Goal: Information Seeking & Learning: Check status

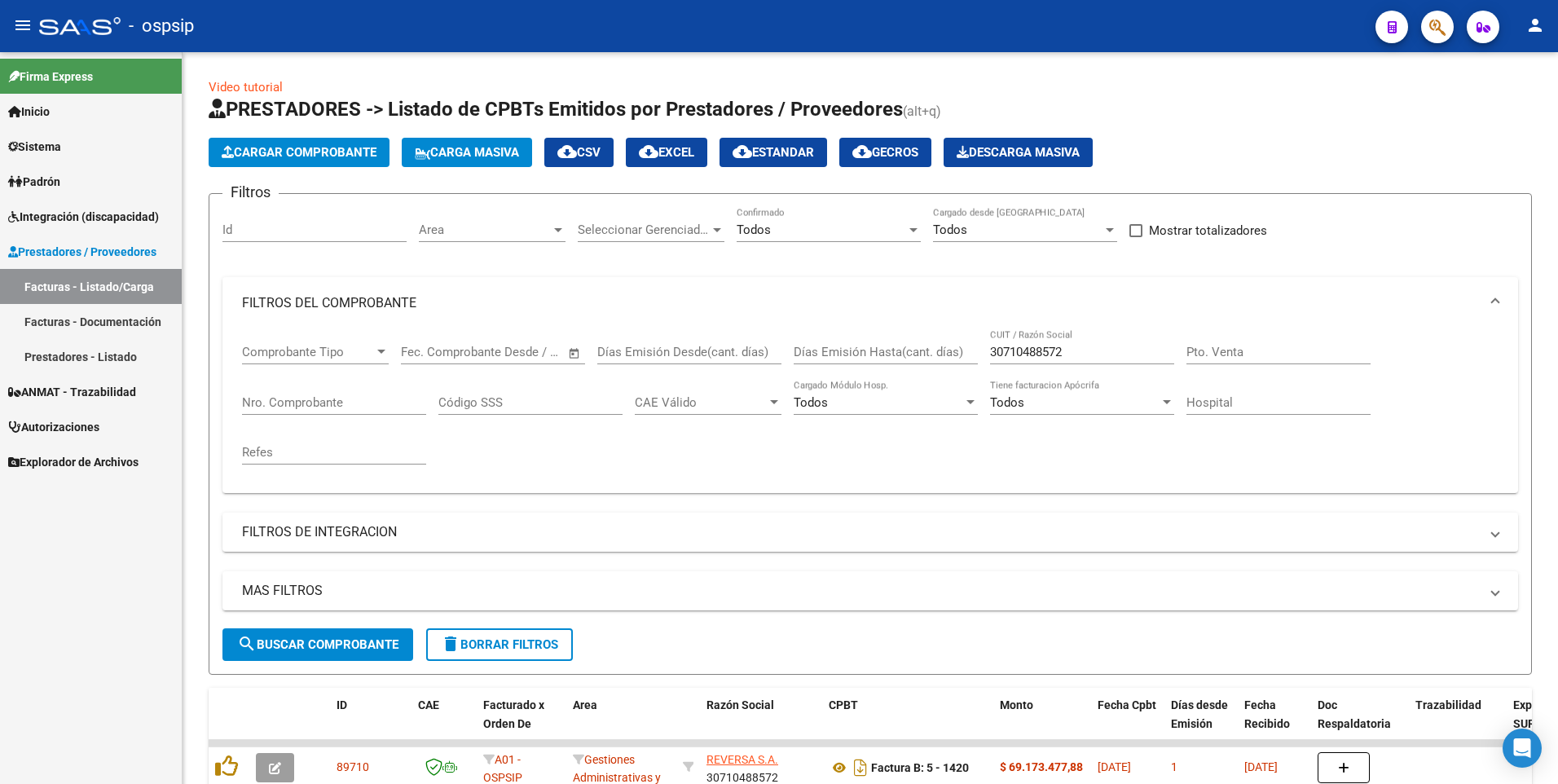
scroll to position [481, 0]
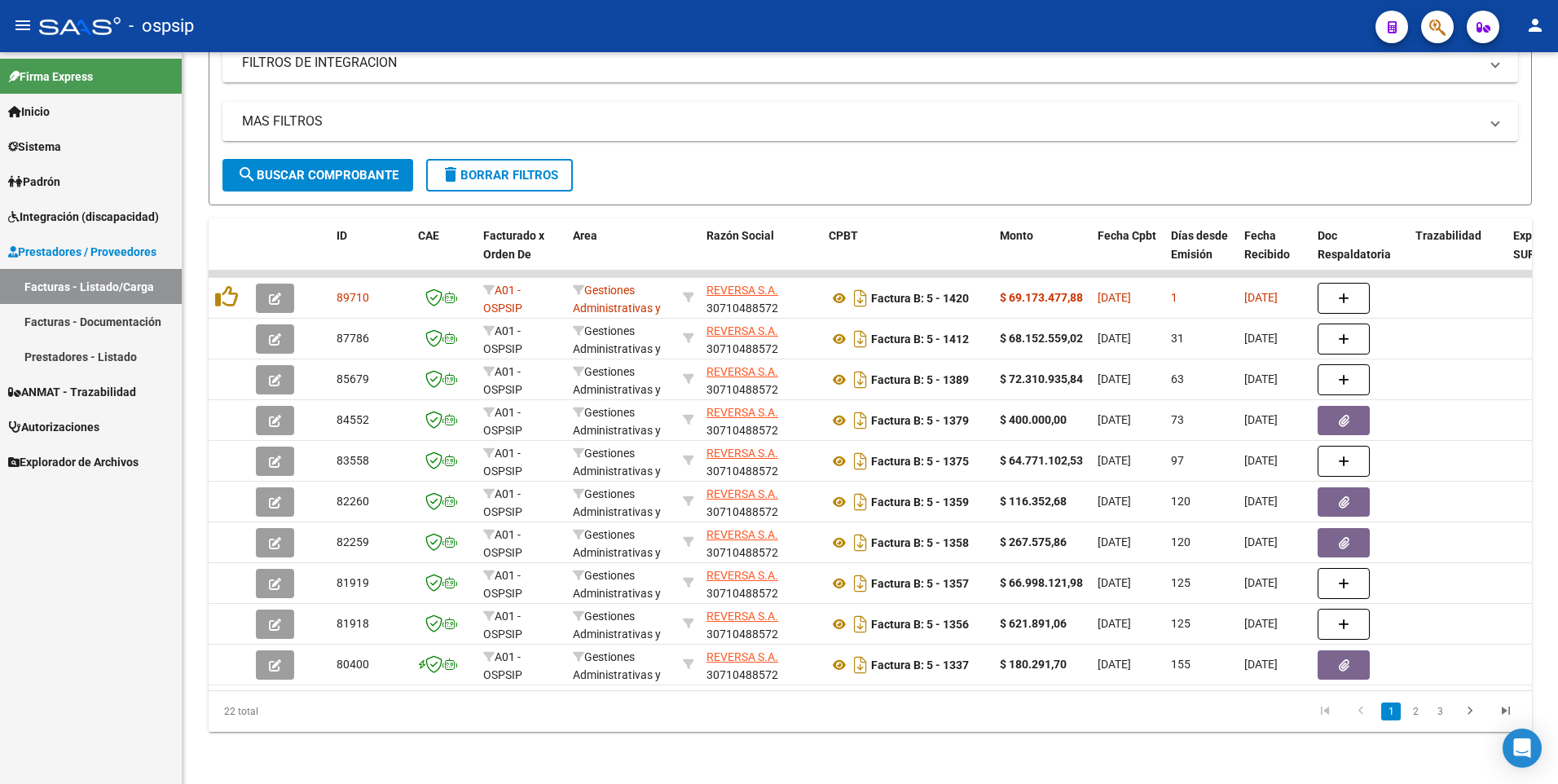
click at [1441, 26] on icon "button" at bounding box center [1438, 27] width 17 height 18
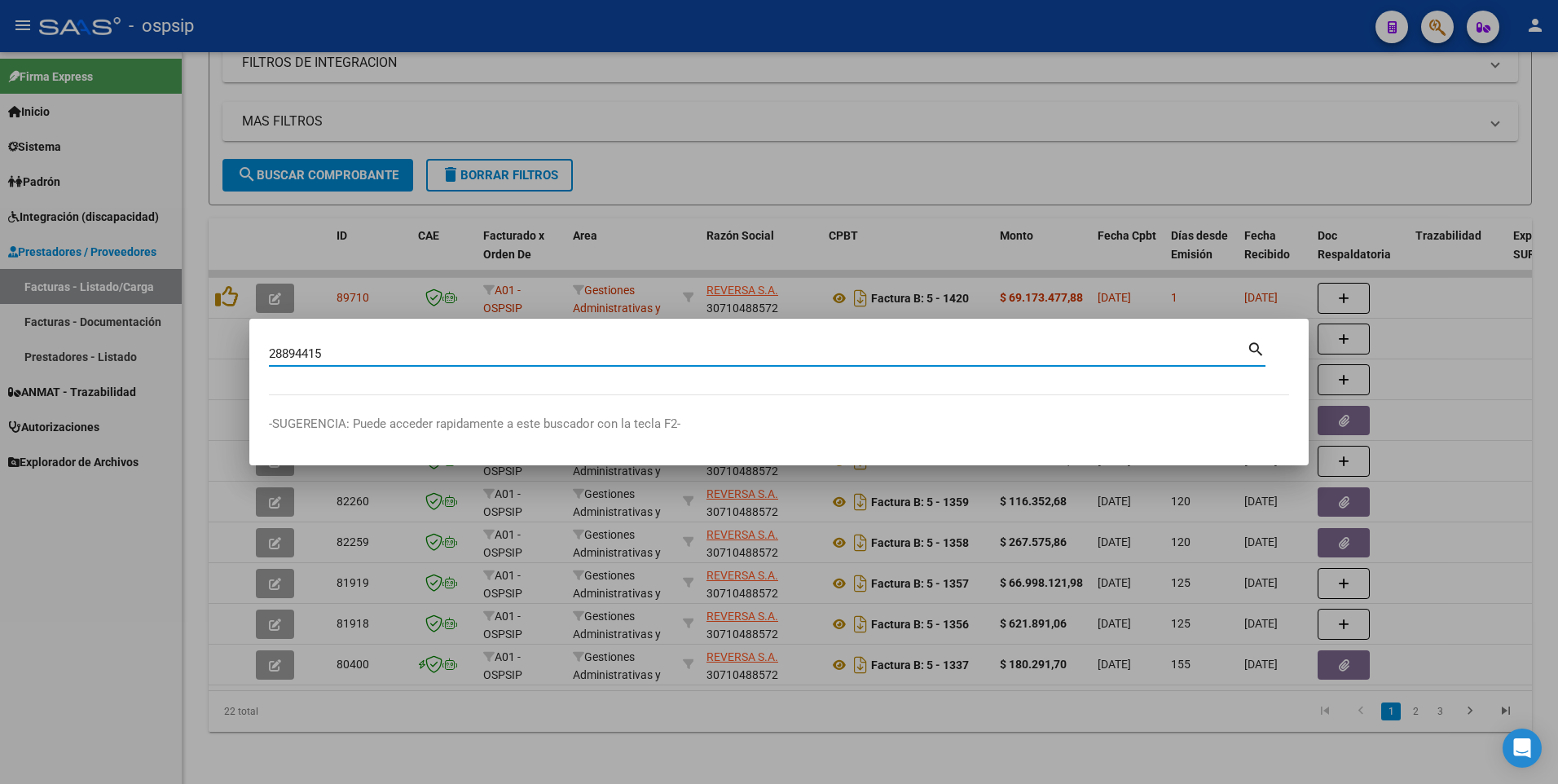
type input "28894415"
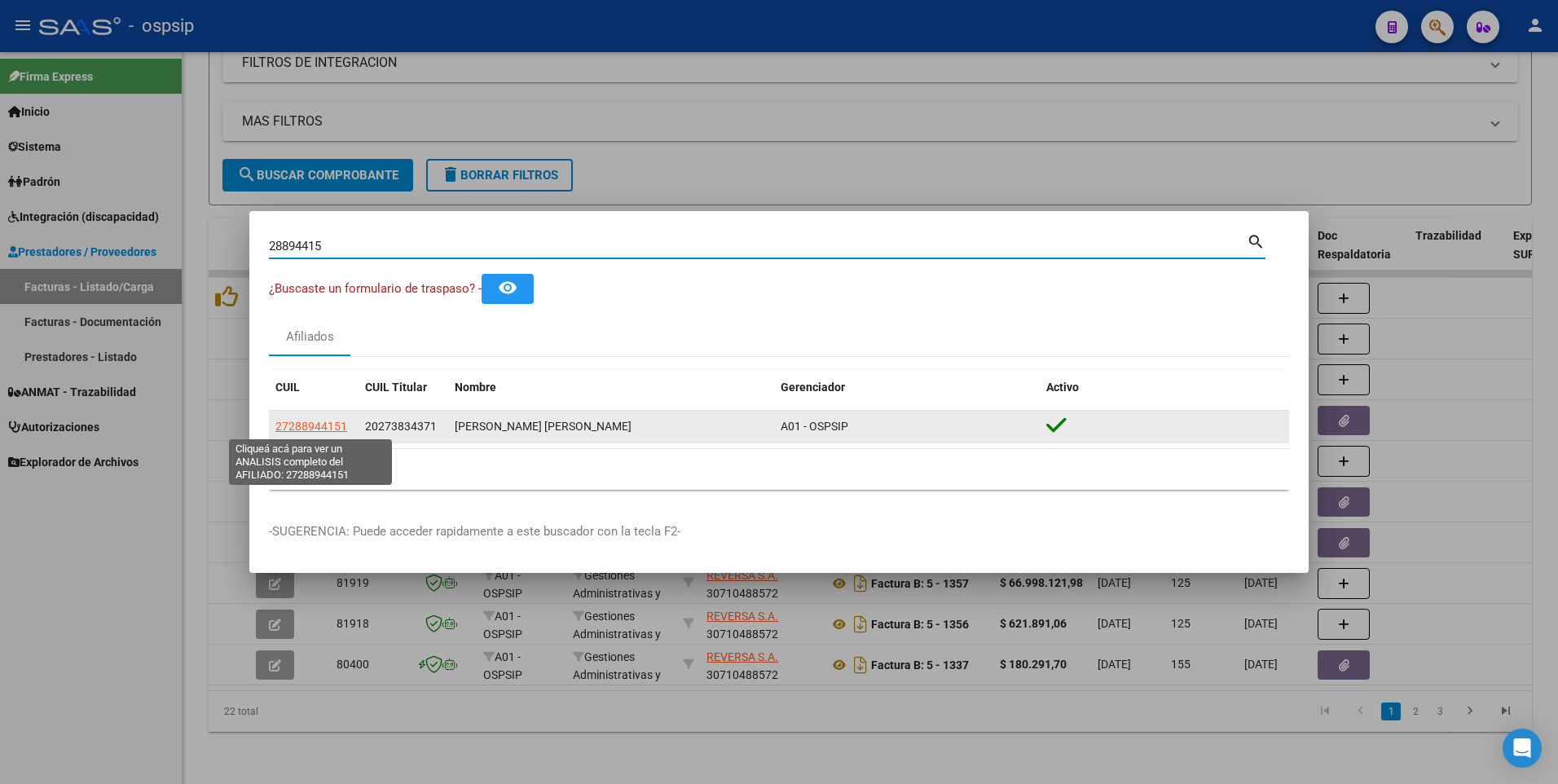
click at [329, 425] on span "27288944151" at bounding box center [312, 426] width 72 height 13
type textarea "27288944151"
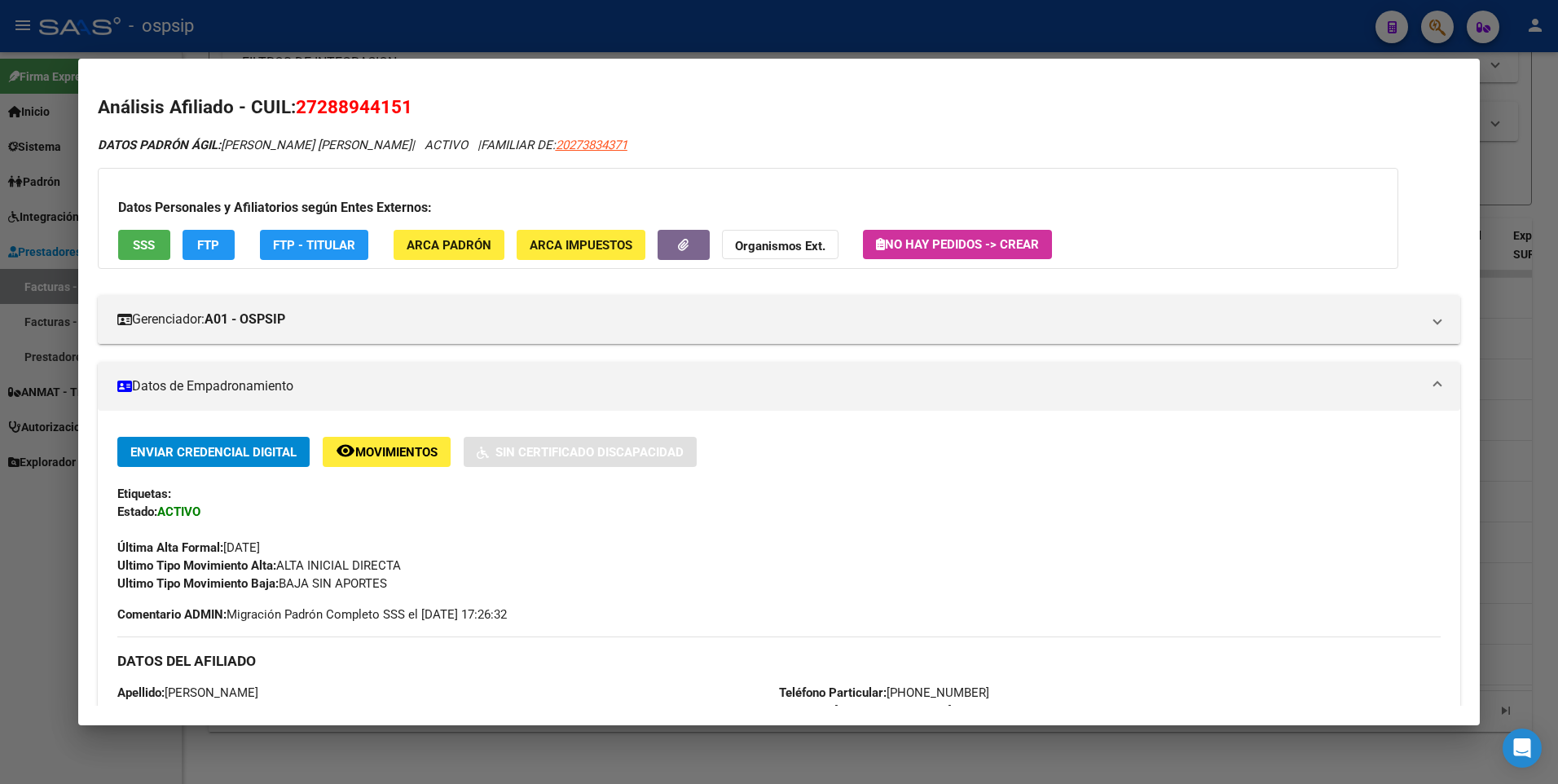
click at [159, 242] on button "SSS" at bounding box center [144, 245] width 52 height 30
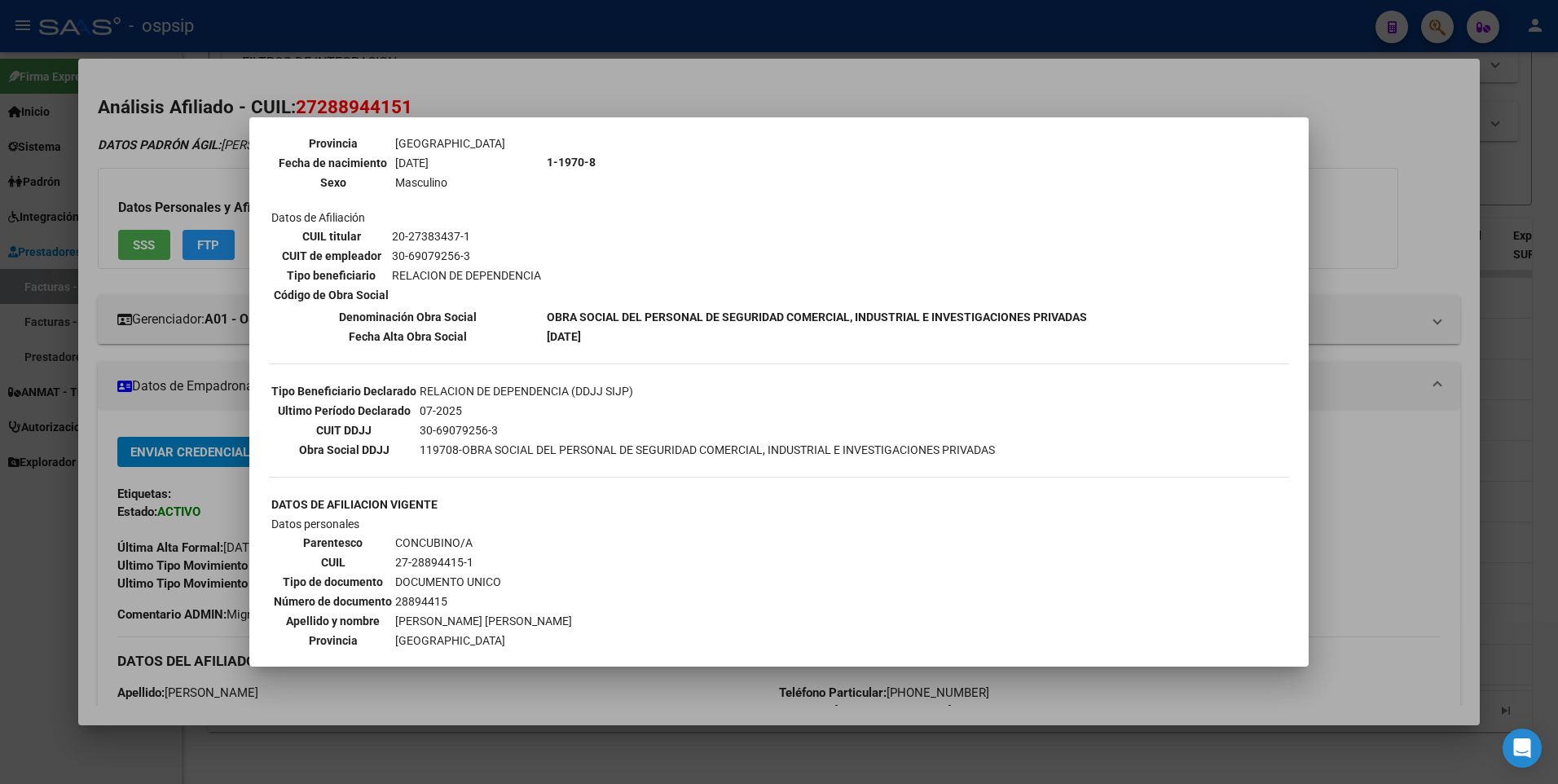
scroll to position [489, 0]
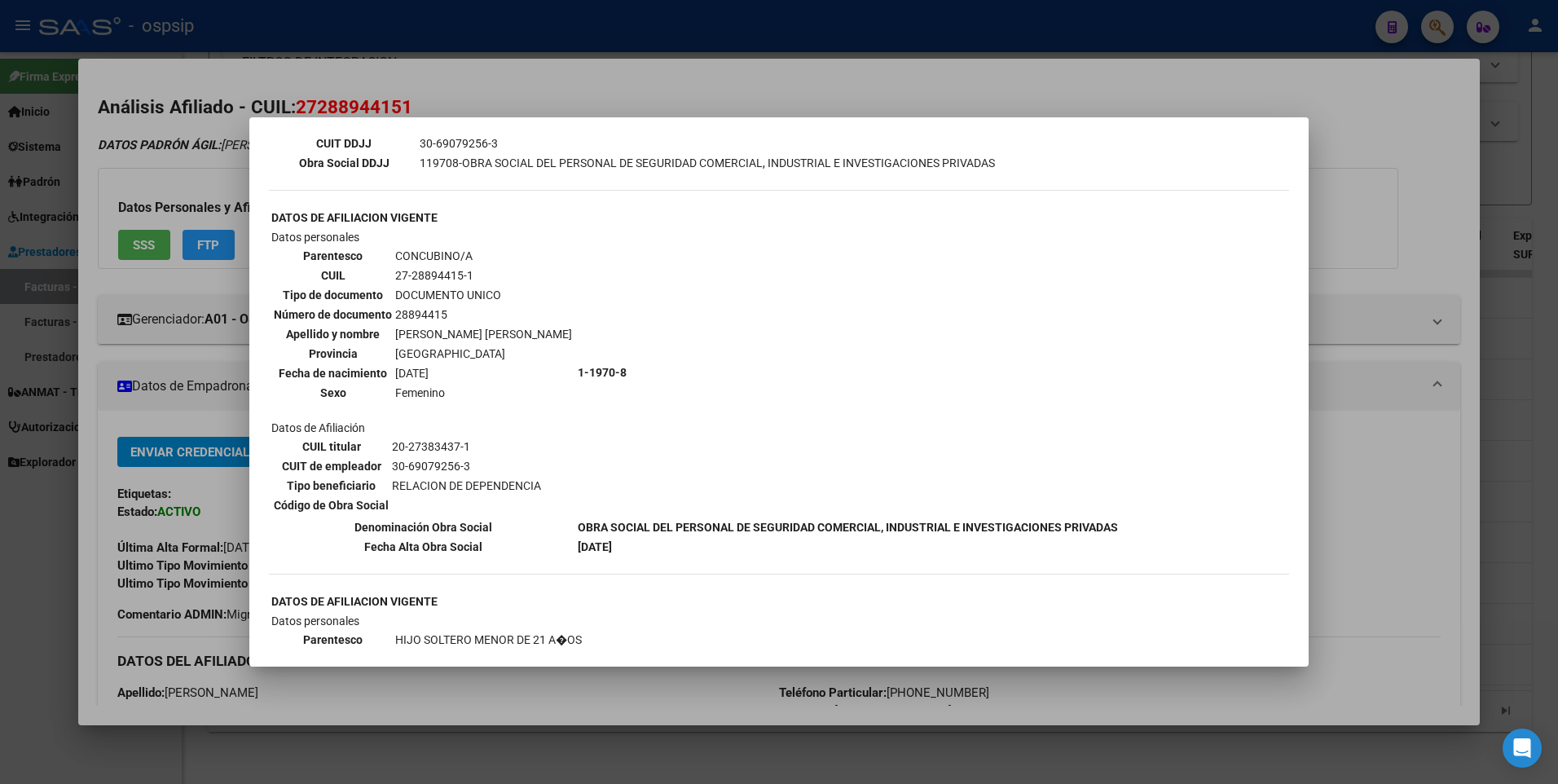
click at [1369, 97] on div at bounding box center [779, 392] width 1558 height 784
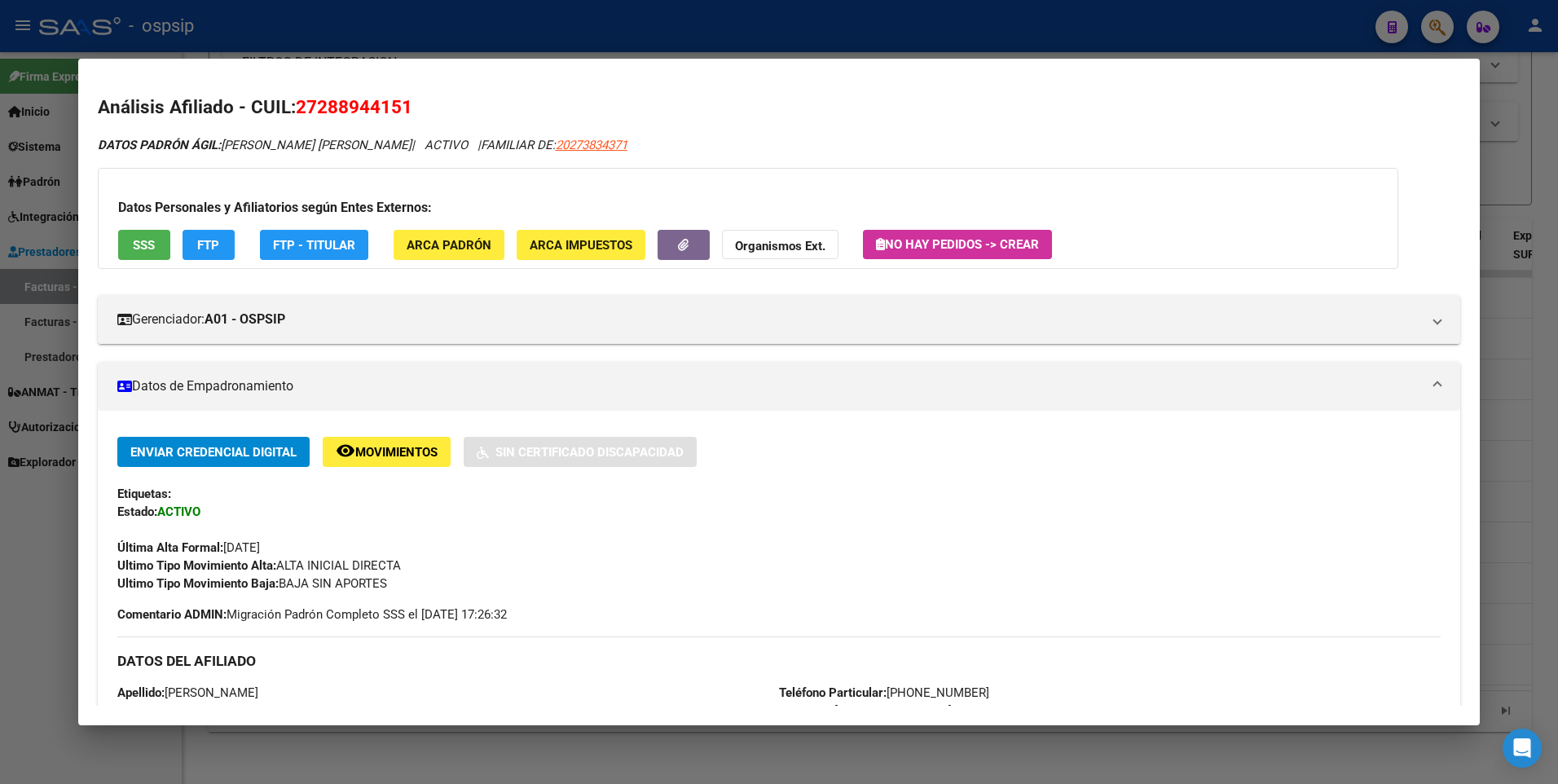
click at [1510, 115] on div at bounding box center [779, 392] width 1558 height 784
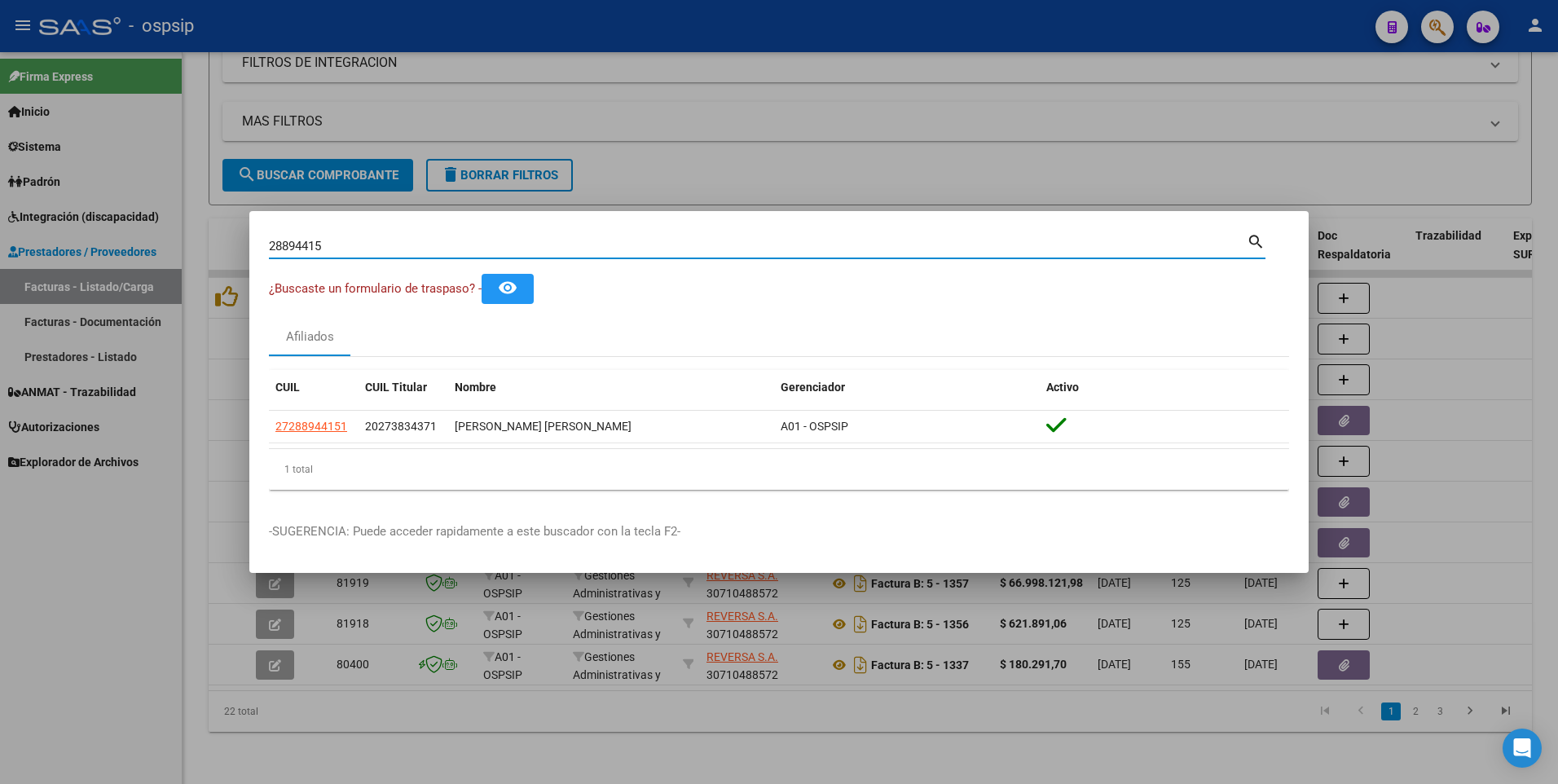
drag, startPoint x: 342, startPoint y: 245, endPoint x: 155, endPoint y: 259, distance: 187.5
click at [155, 259] on div "28894415 Buscar (apellido, dni, cuil, nro traspaso, cuit, obra social) search ¿…" at bounding box center [779, 392] width 1558 height 784
type input "93994337"
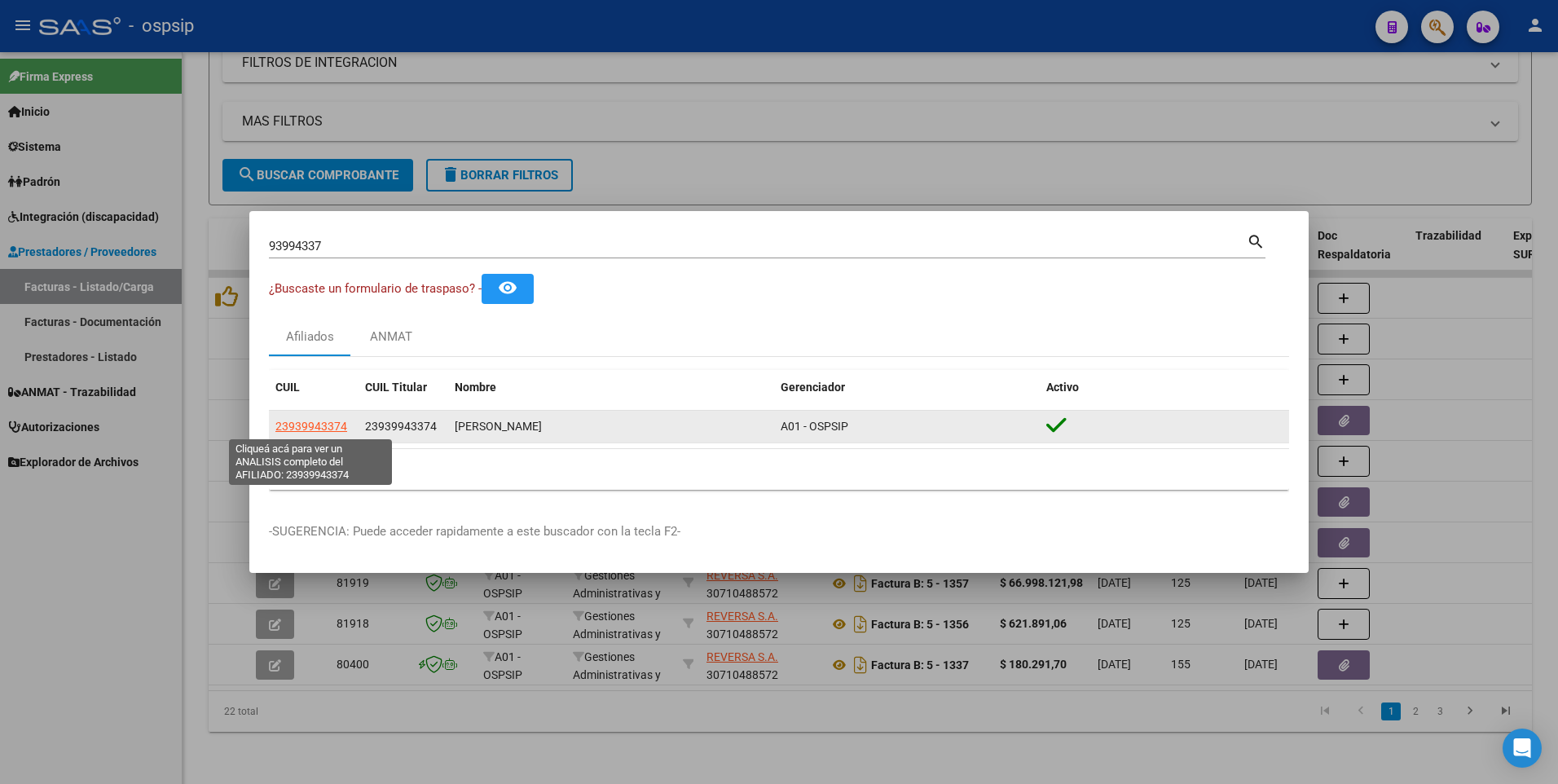
click at [300, 432] on span "23939943374" at bounding box center [312, 426] width 72 height 13
type textarea "23939943374"
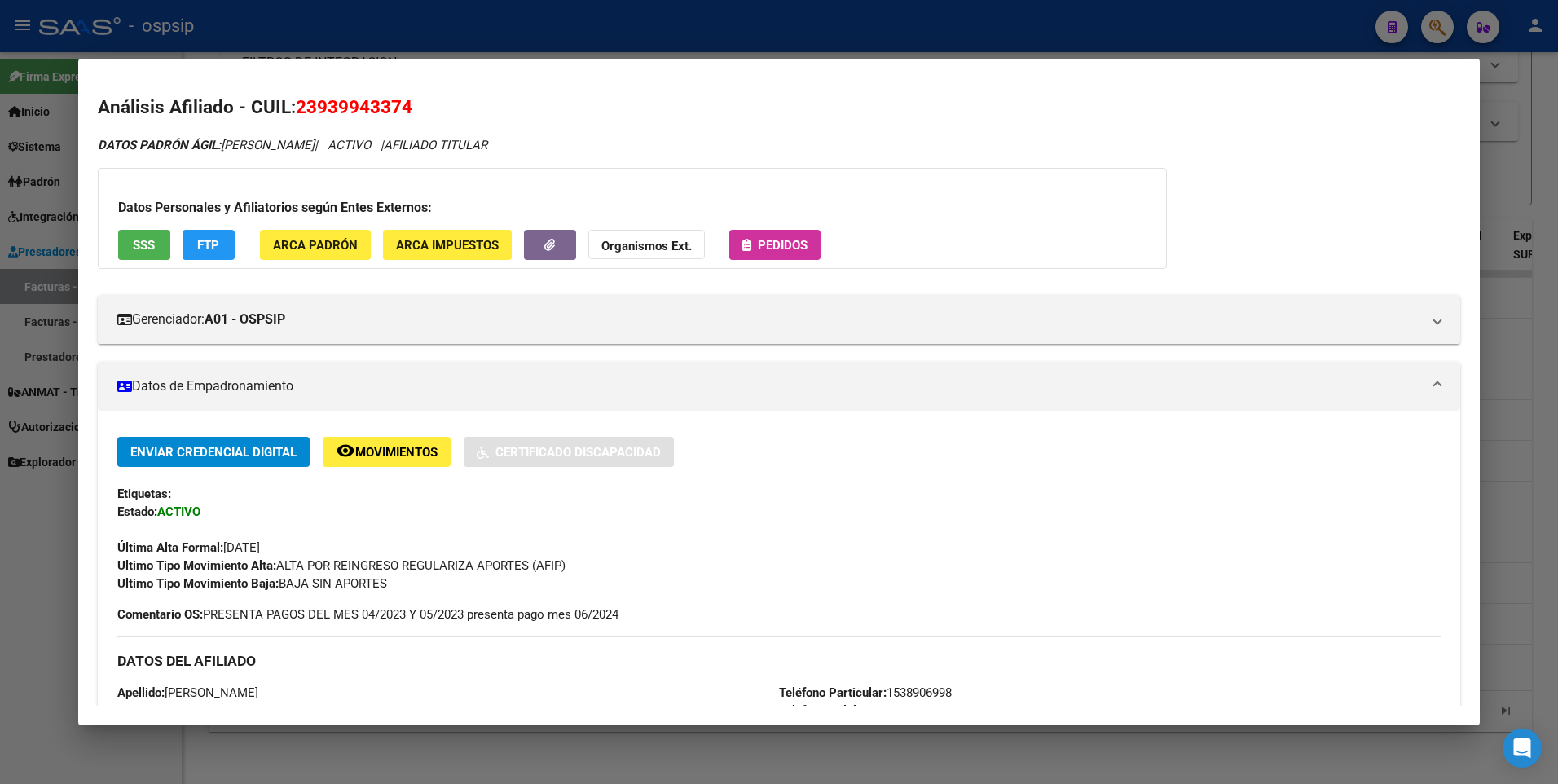
click at [140, 236] on button "SSS" at bounding box center [144, 245] width 52 height 30
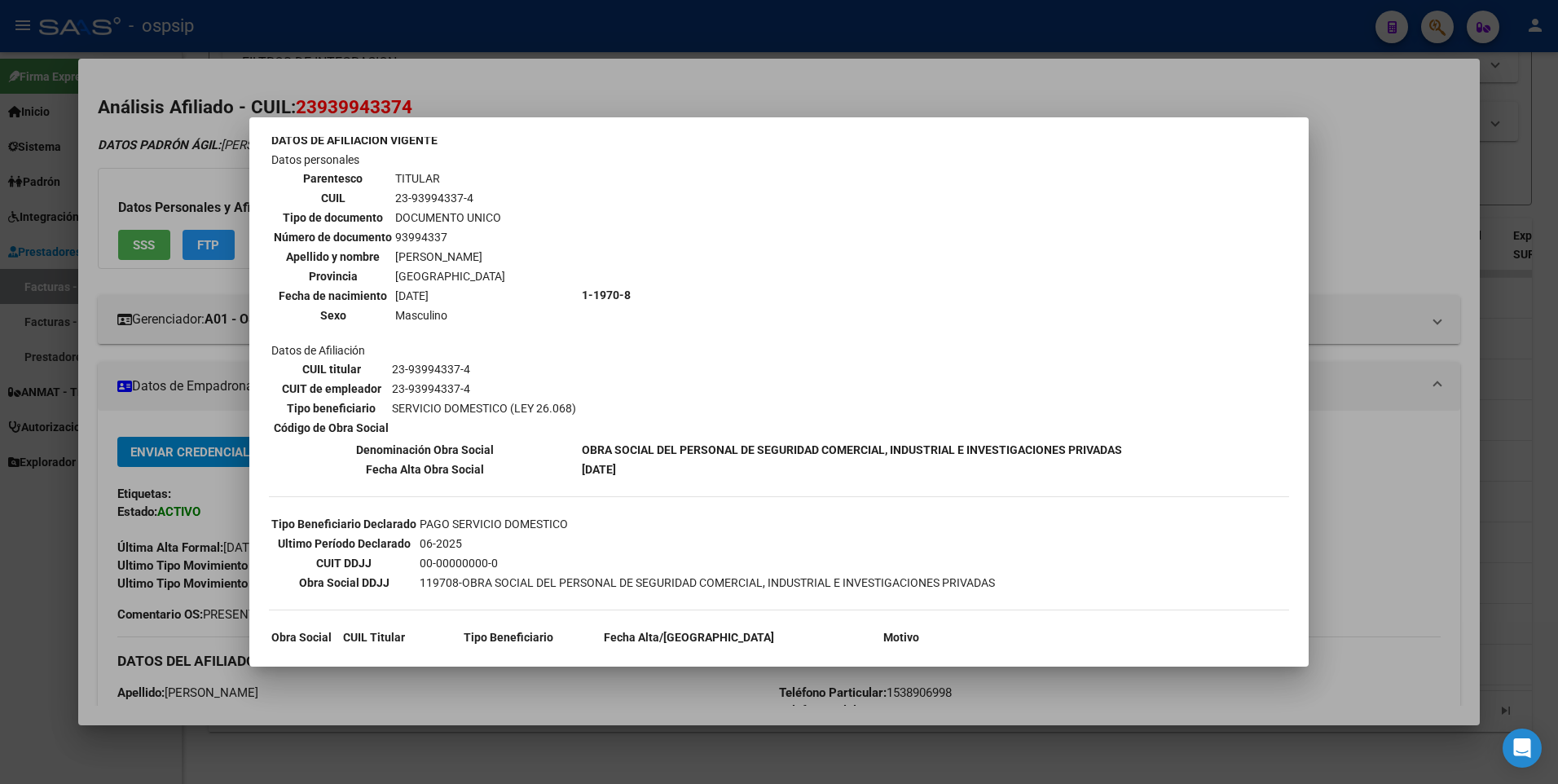
scroll to position [0, 0]
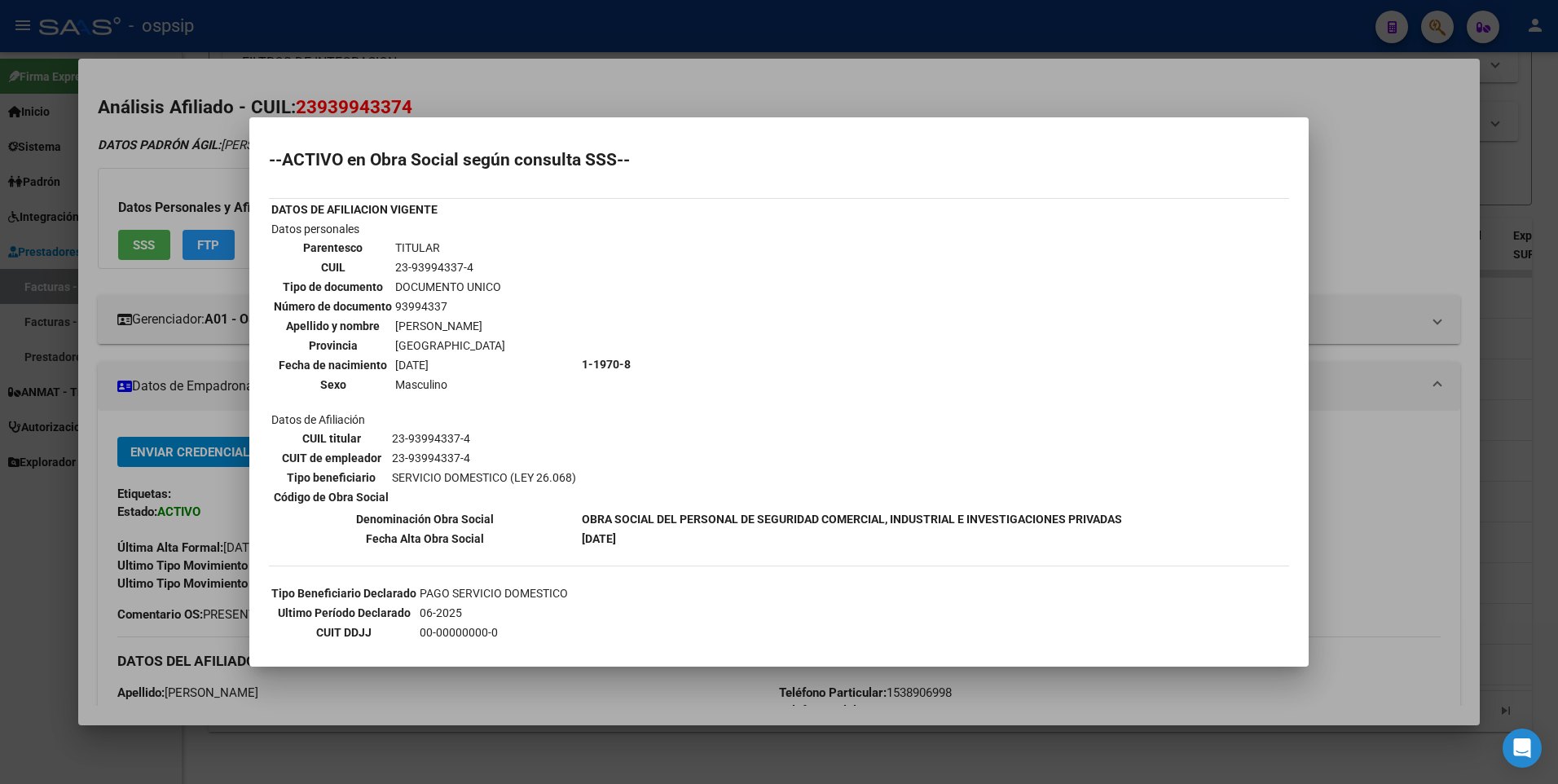
click at [1387, 220] on div at bounding box center [779, 392] width 1558 height 784
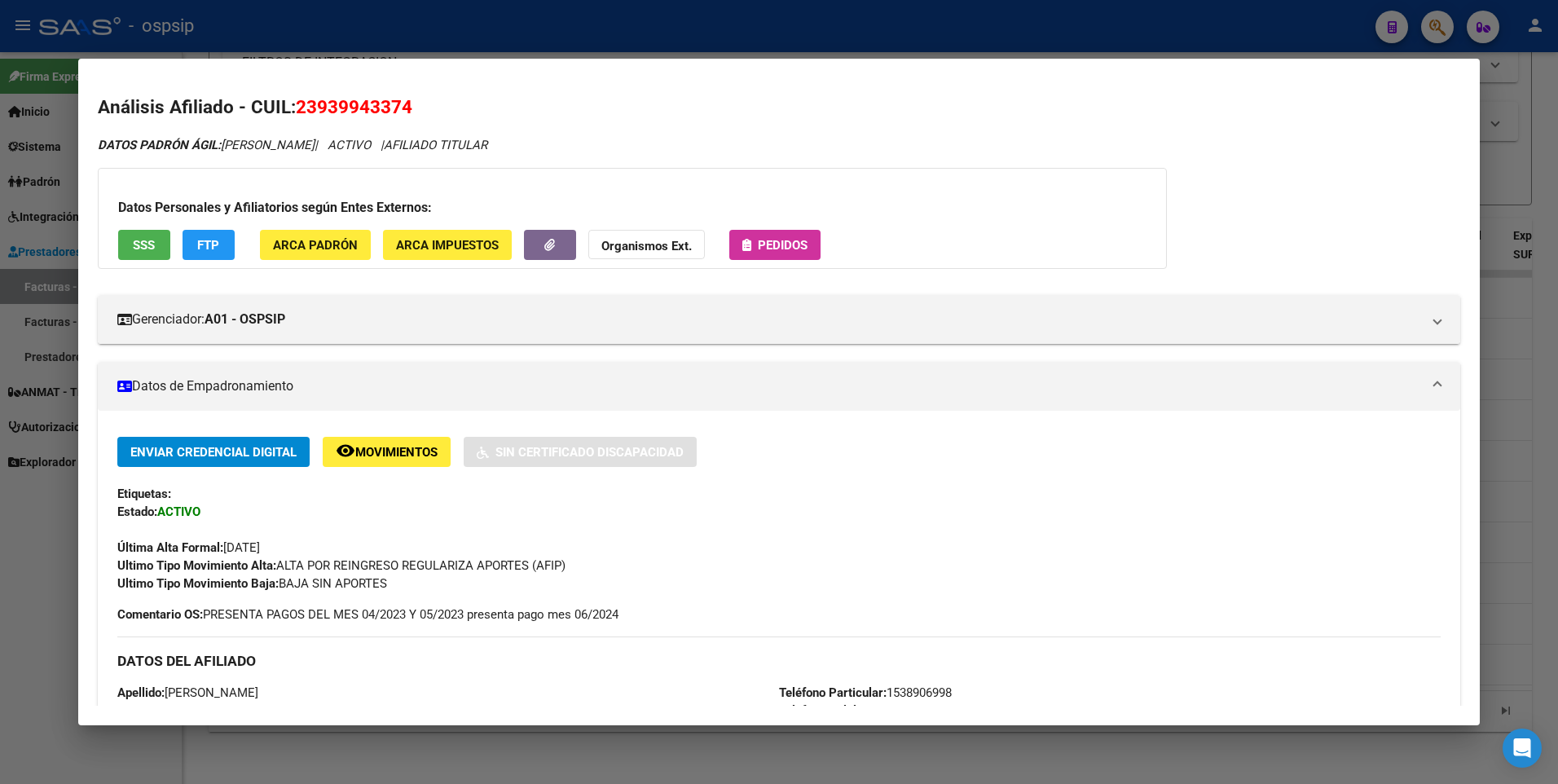
click at [1520, 107] on div at bounding box center [779, 392] width 1558 height 784
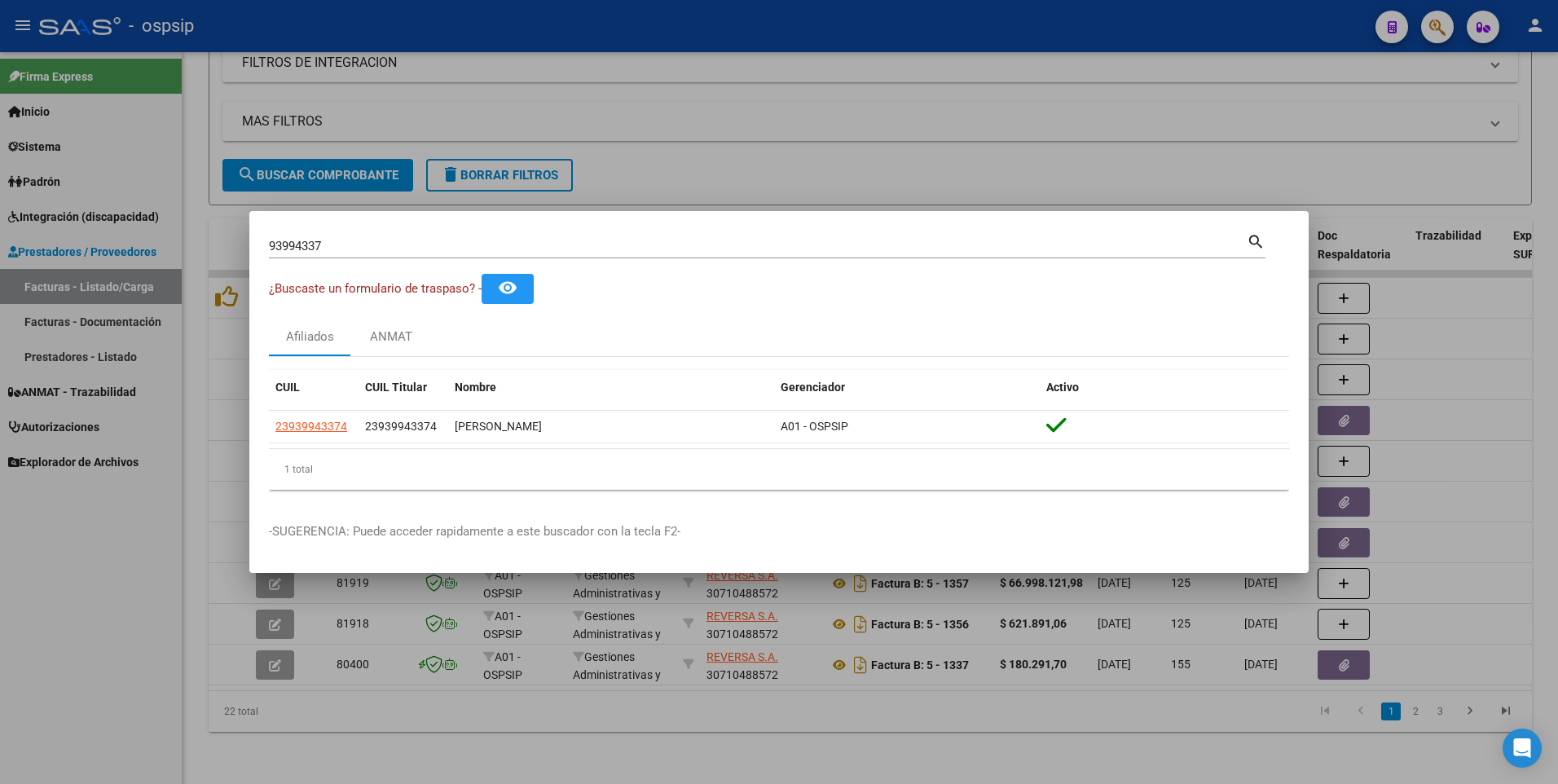
drag, startPoint x: 333, startPoint y: 237, endPoint x: 209, endPoint y: 252, distance: 124.9
click at [209, 252] on div "93994337 Buscar (apellido, dni, cuil, nro traspaso, cuit, obra social) search ¿…" at bounding box center [779, 392] width 1558 height 784
drag, startPoint x: 331, startPoint y: 246, endPoint x: 130, endPoint y: 270, distance: 202.4
click at [133, 269] on div "93994337 Buscar (apellido, dni, cuil, nro traspaso, cuit, obra social) search ¿…" at bounding box center [779, 392] width 1558 height 784
type input "20534540"
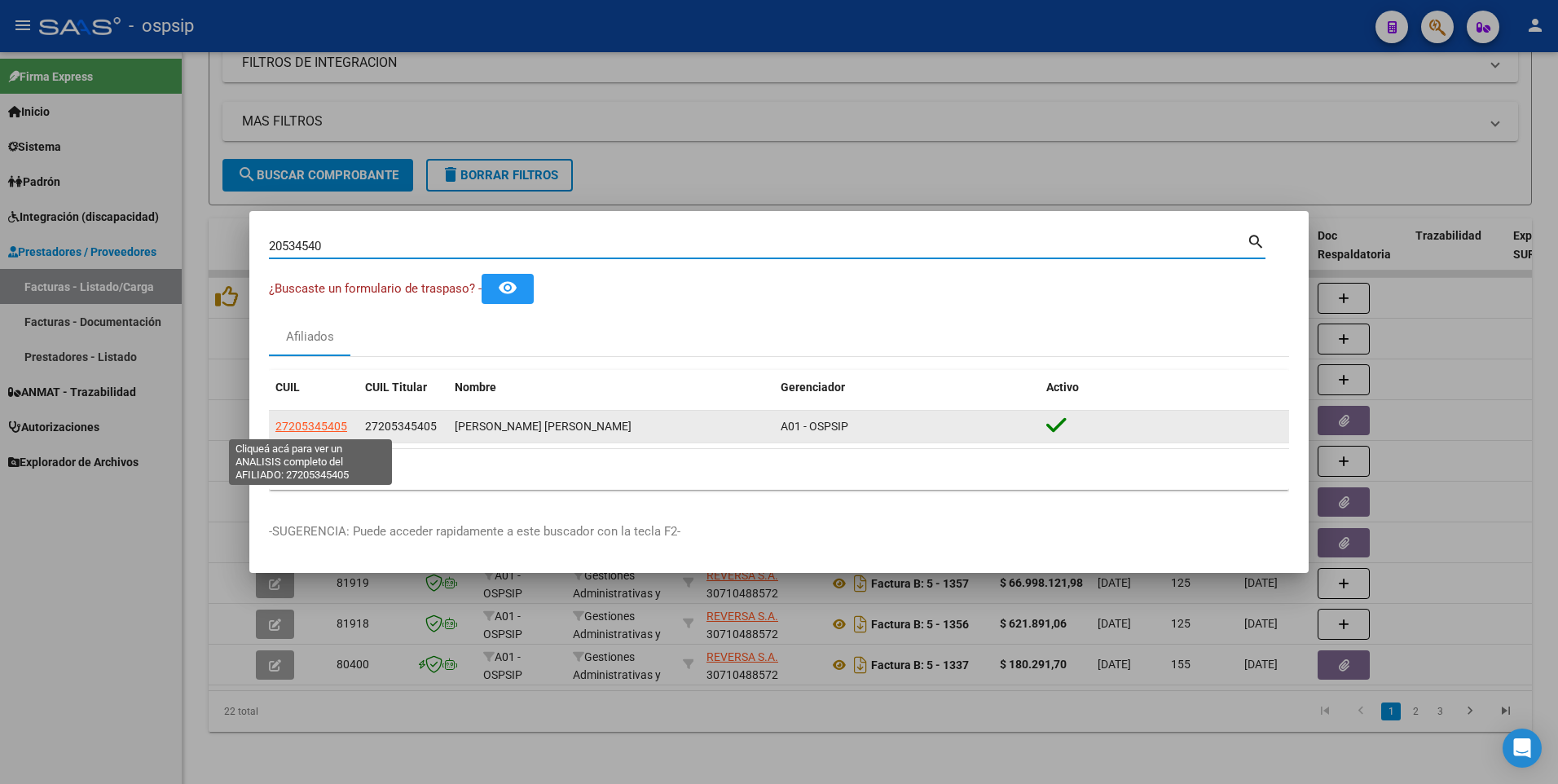
click at [318, 425] on span "27205345405" at bounding box center [312, 426] width 72 height 13
type textarea "27205345405"
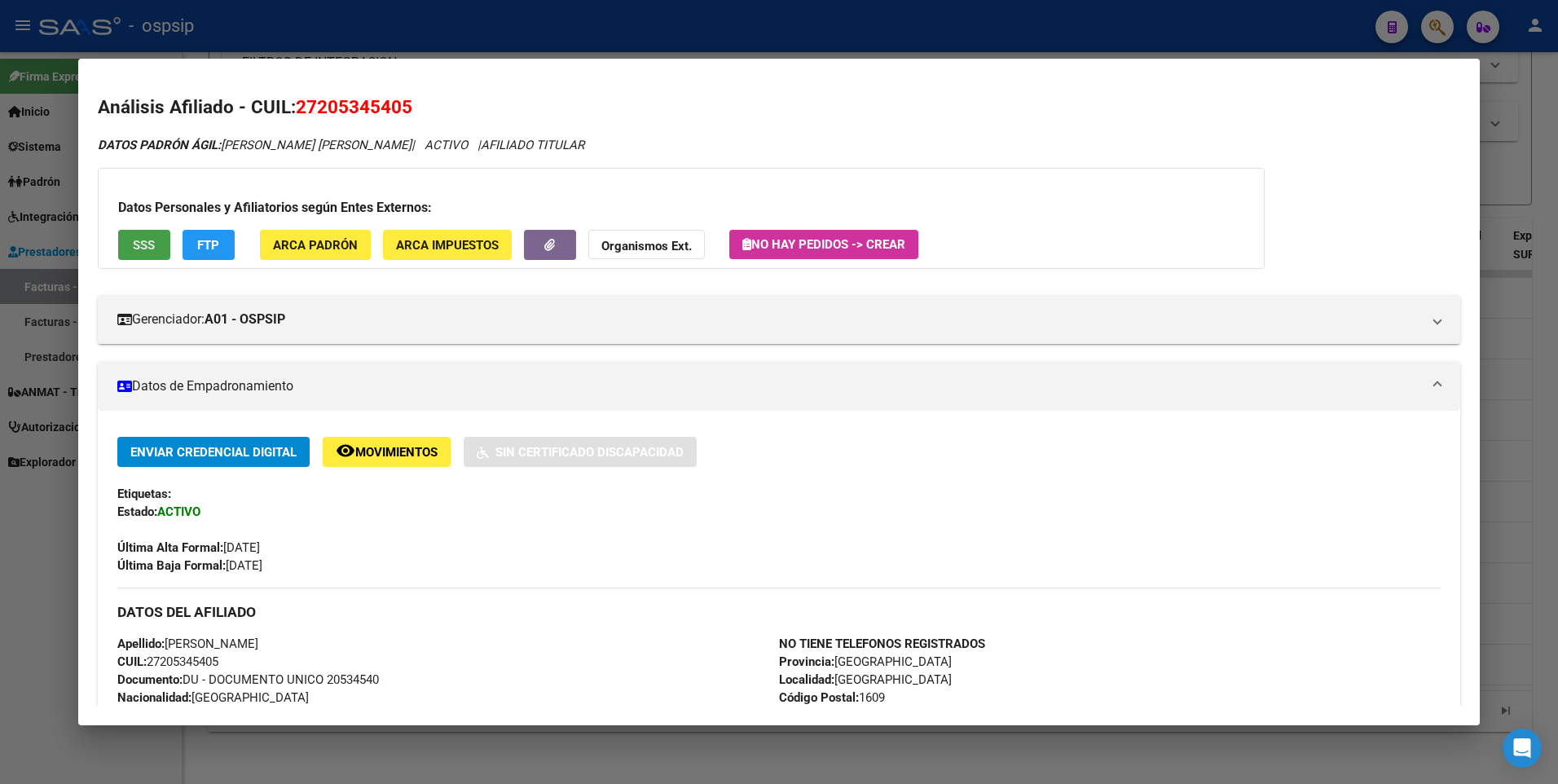
click at [140, 244] on span "SSS" at bounding box center [144, 246] width 22 height 15
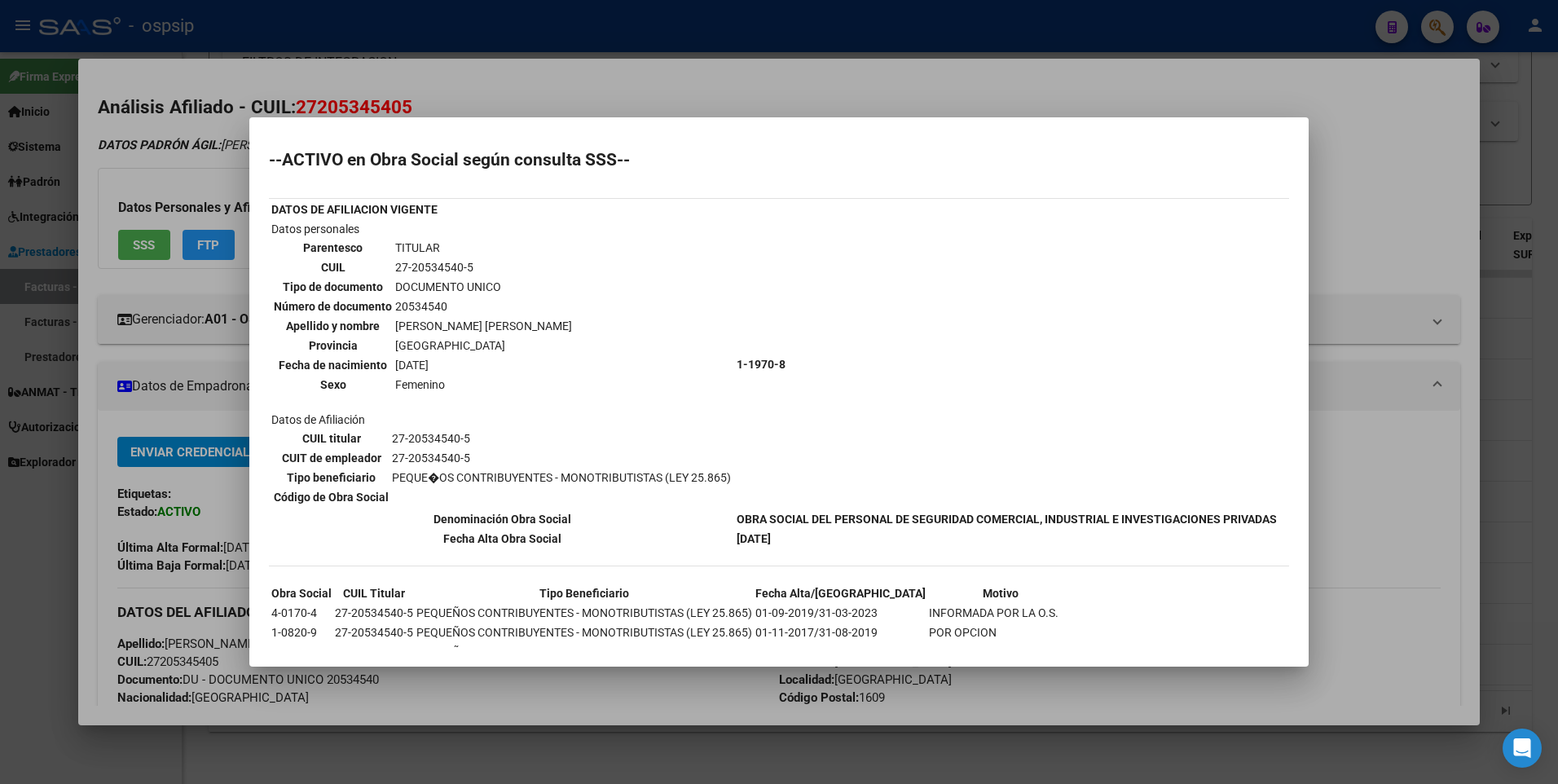
click at [1393, 155] on div at bounding box center [779, 392] width 1558 height 784
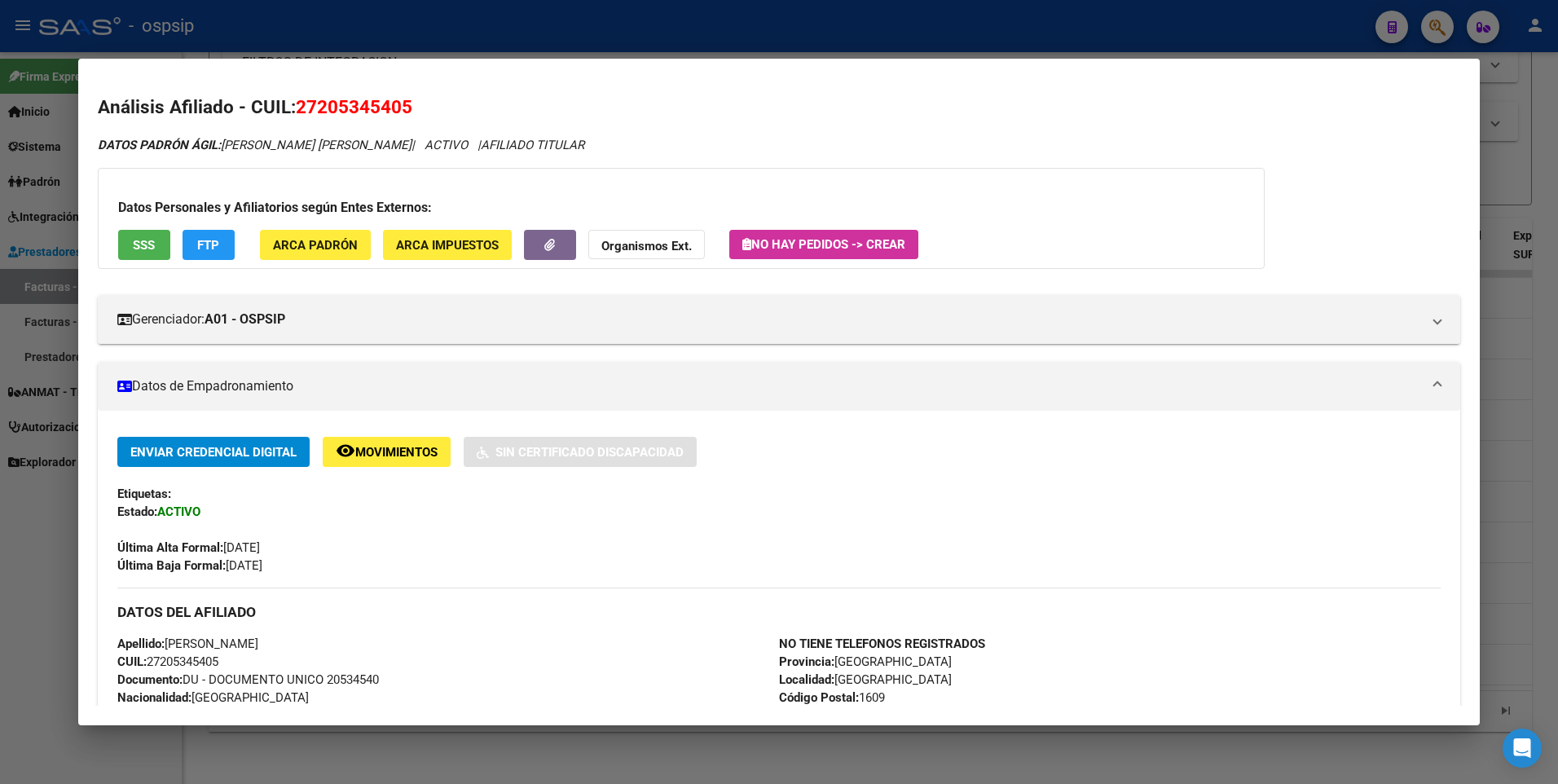
click at [1521, 119] on div at bounding box center [779, 392] width 1558 height 784
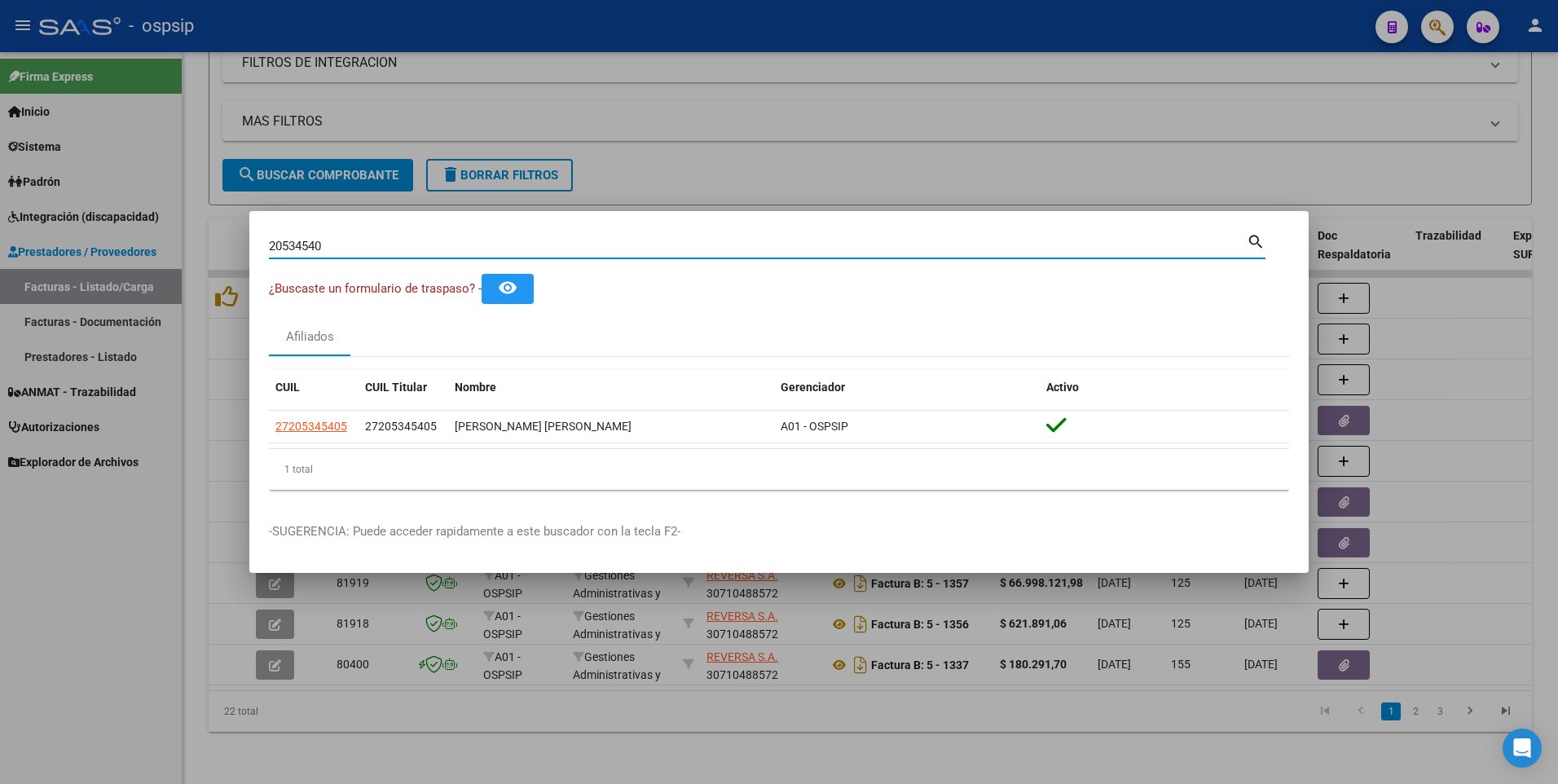
drag, startPoint x: 334, startPoint y: 245, endPoint x: 121, endPoint y: 278, distance: 215.5
click at [122, 278] on div "20534540 Buscar (apellido, dni, cuil, nro traspaso, cuit, obra social) search ¿…" at bounding box center [779, 392] width 1558 height 784
type input "36730424"
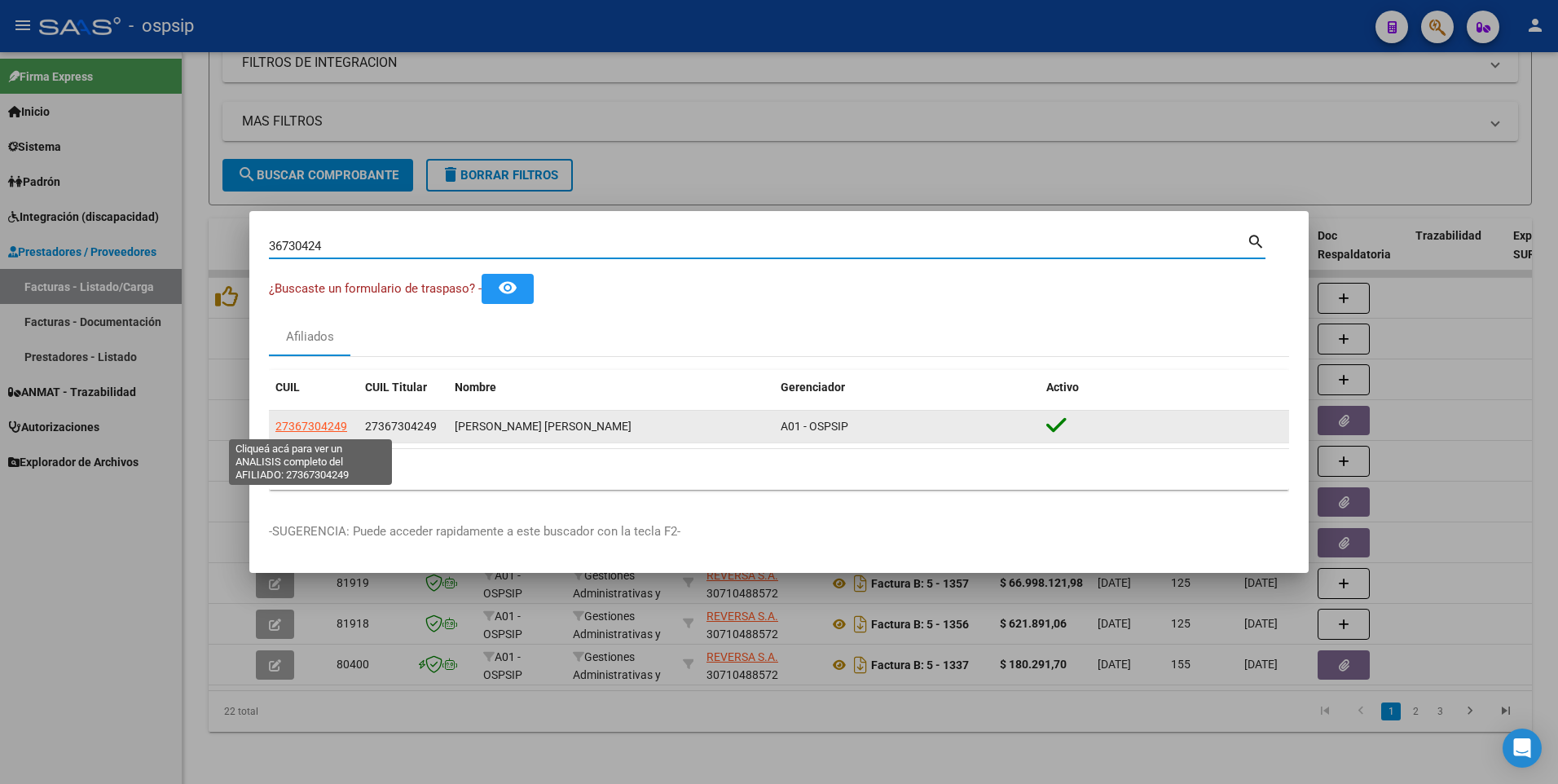
click at [310, 426] on span "27367304249" at bounding box center [312, 426] width 72 height 13
type textarea "27367304249"
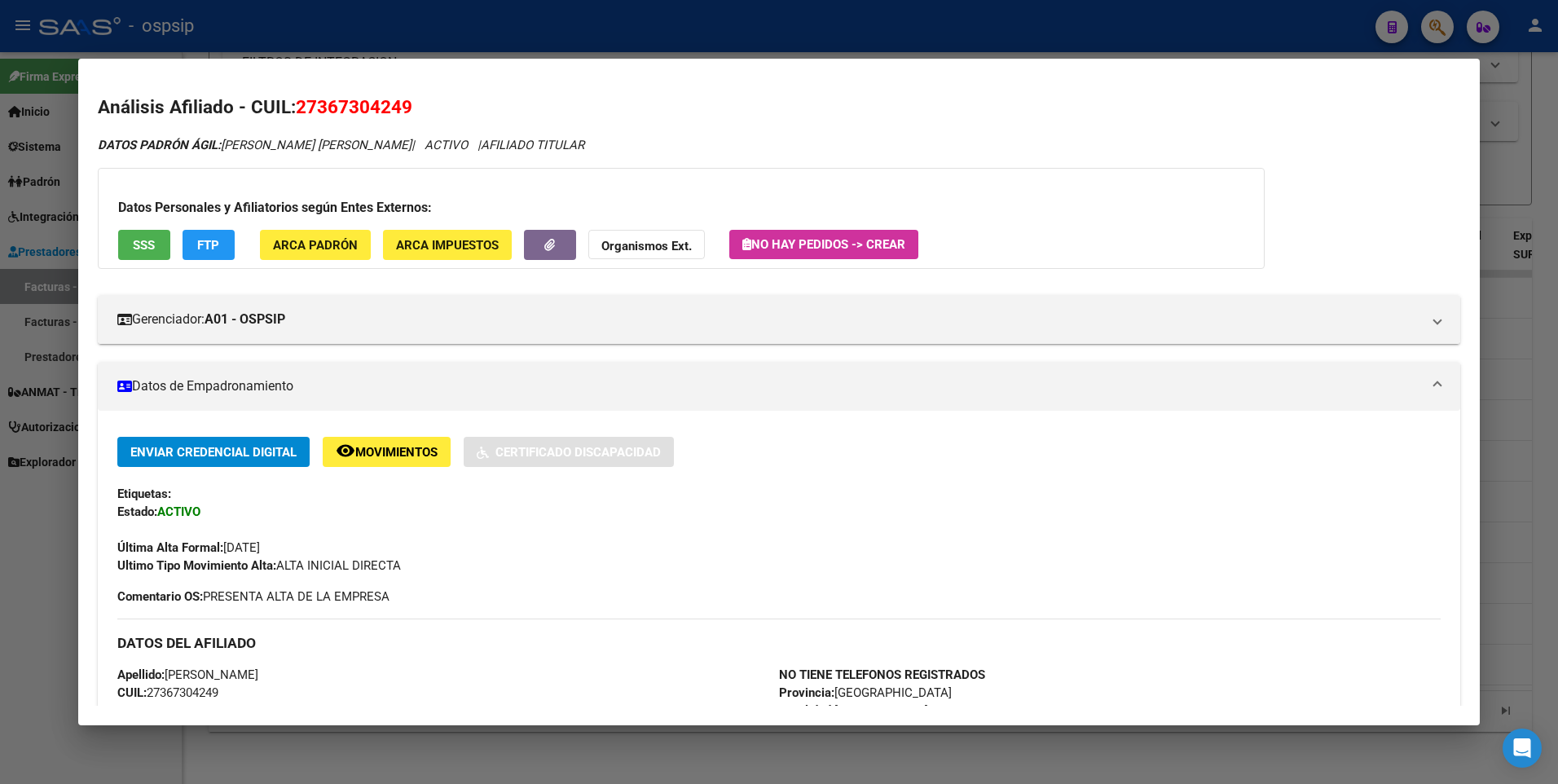
click at [137, 224] on div "Datos Personales y Afiliatorios según Entes Externos: SSS FTP ARCA Padrón ARCA …" at bounding box center [681, 218] width 1167 height 101
click at [140, 242] on span "SSS" at bounding box center [144, 246] width 22 height 15
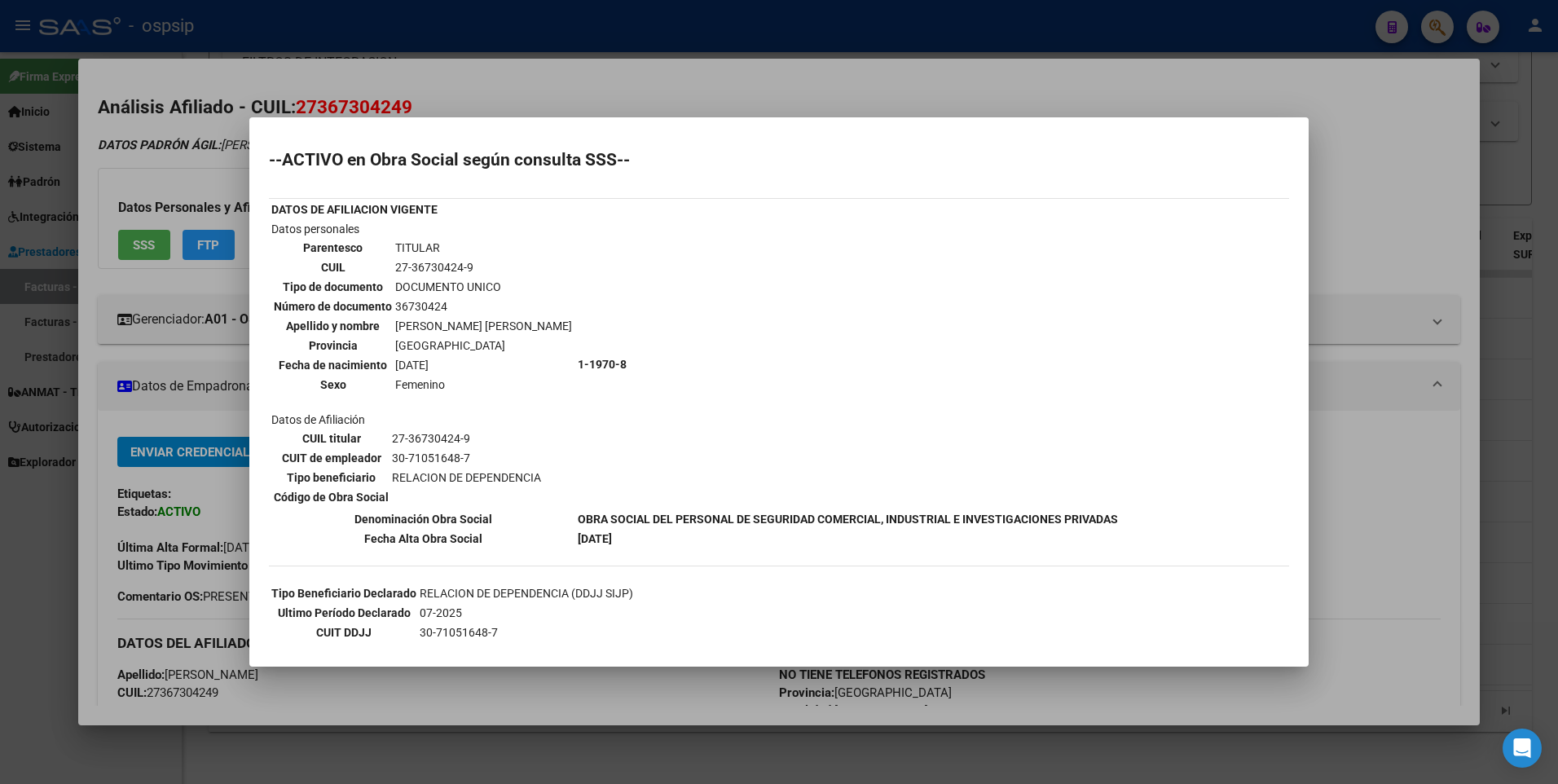
click at [1416, 140] on div at bounding box center [779, 392] width 1558 height 784
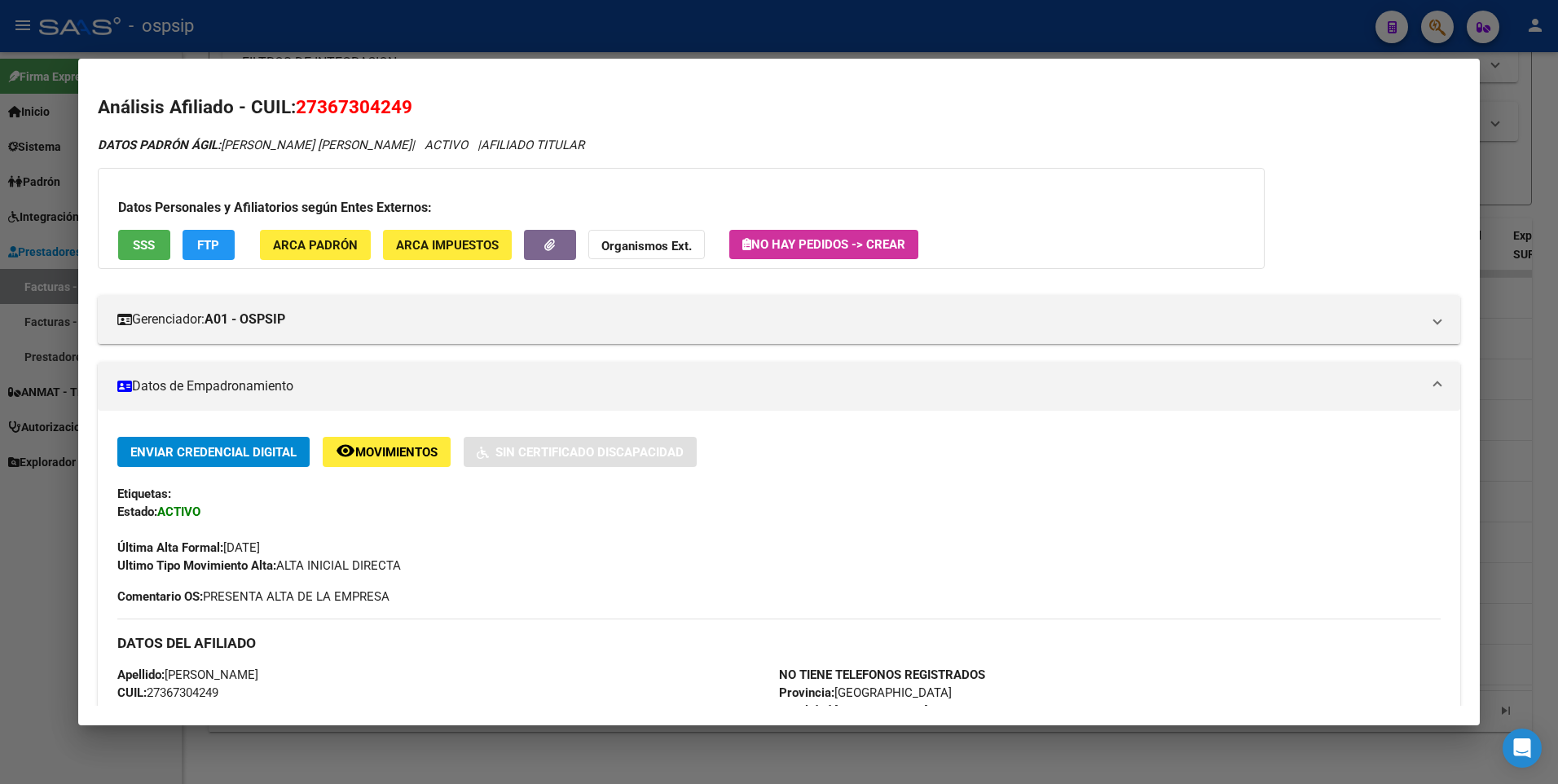
click at [1506, 103] on div at bounding box center [779, 392] width 1558 height 784
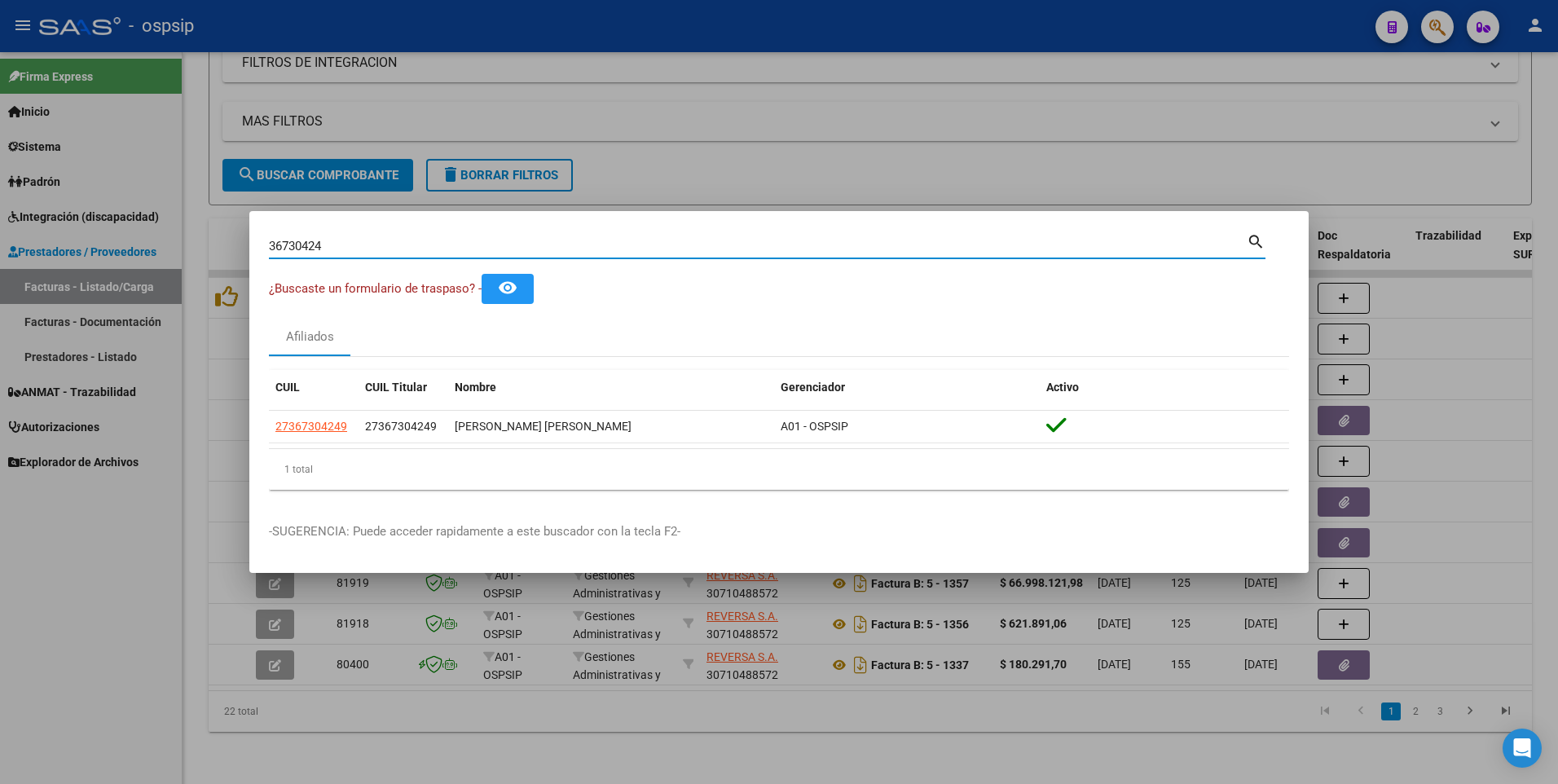
drag, startPoint x: 337, startPoint y: 247, endPoint x: 92, endPoint y: 311, distance: 253.2
click at [90, 304] on div "36730424 Buscar (apellido, dni, cuil, nro traspaso, cuit, obra social) search ¿…" at bounding box center [779, 392] width 1558 height 784
type input "27495365"
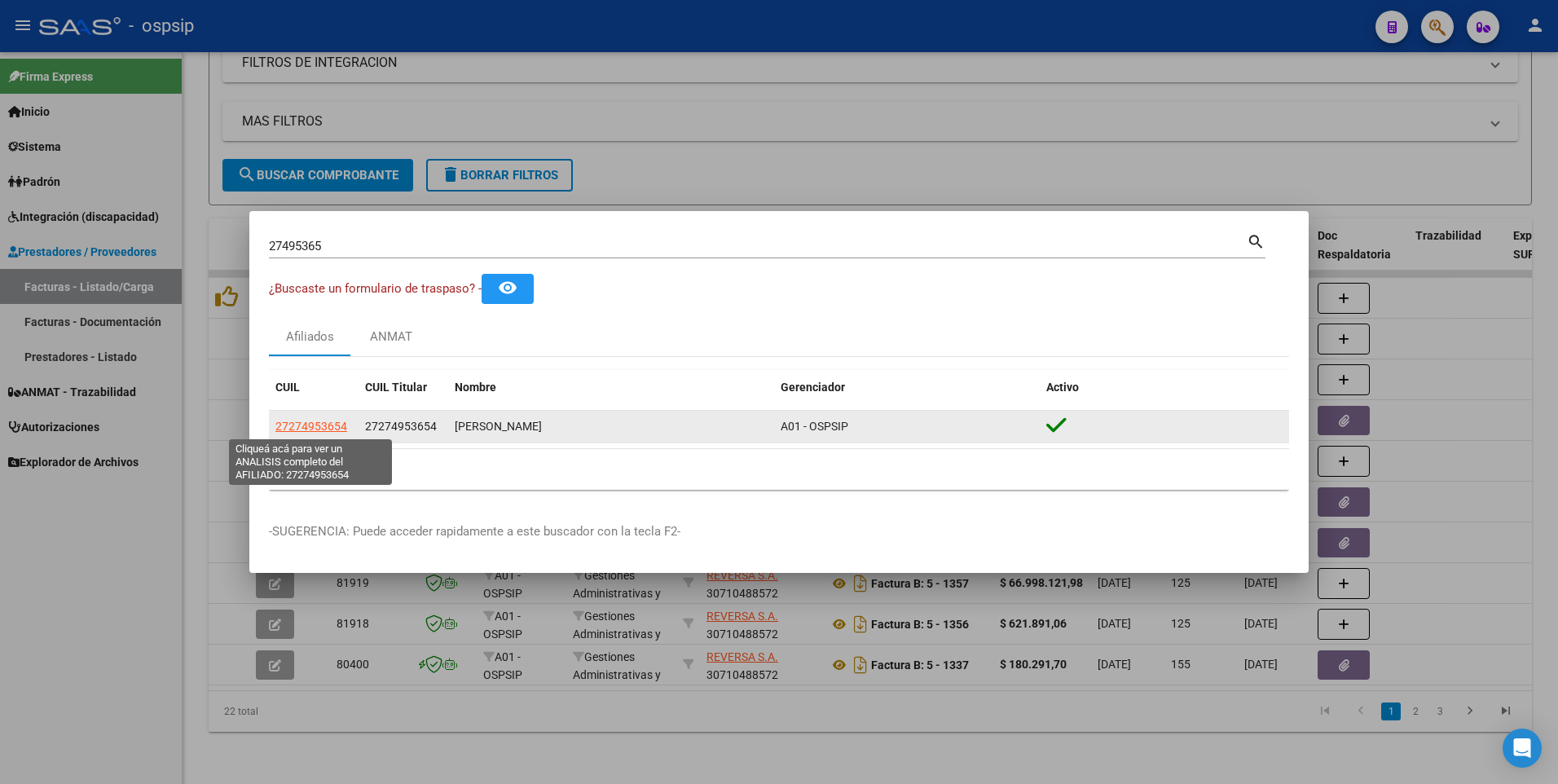
click at [336, 425] on span "27274953654" at bounding box center [312, 426] width 72 height 13
type textarea "27274953654"
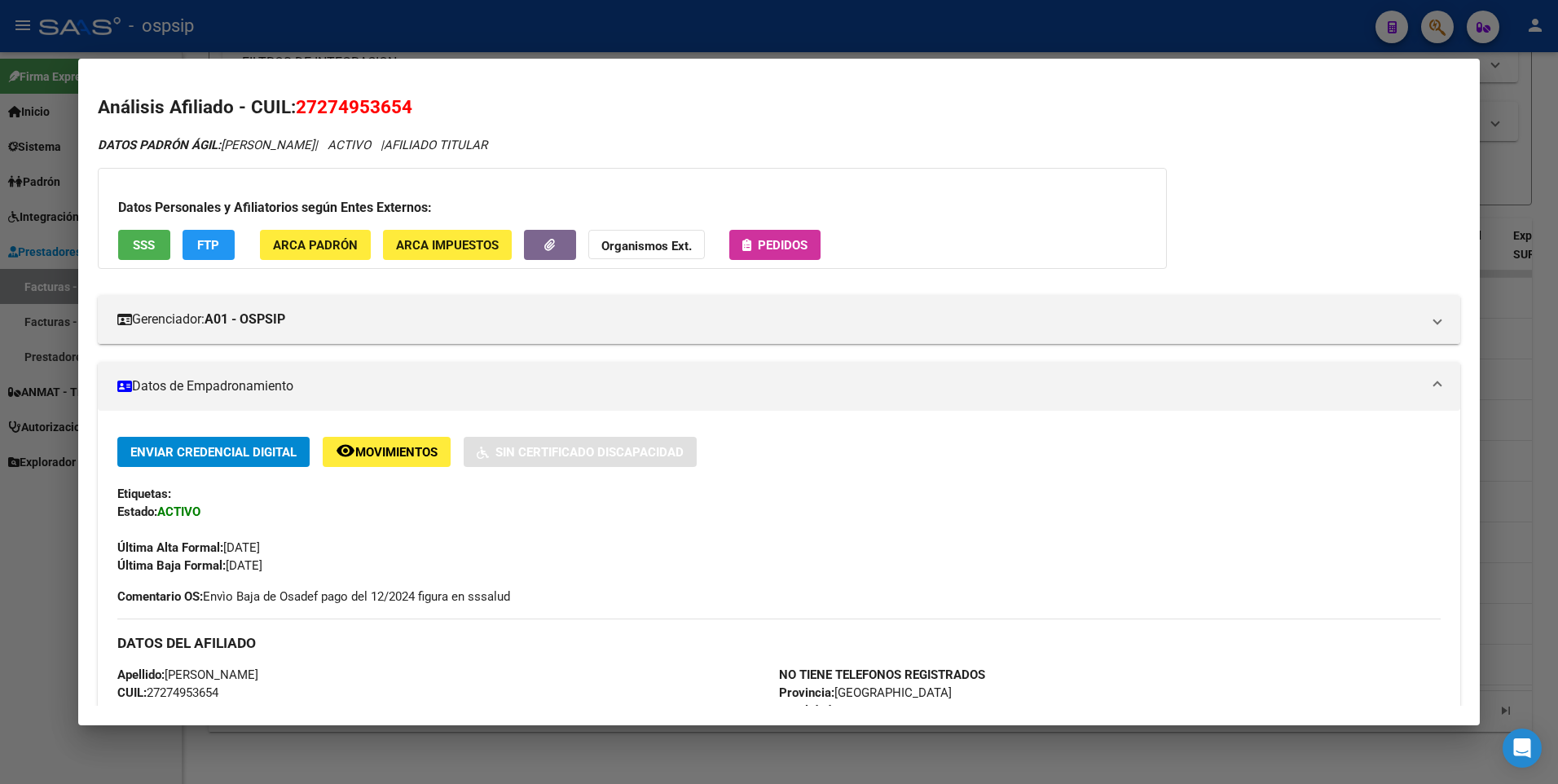
click at [138, 239] on span "SSS" at bounding box center [144, 246] width 22 height 15
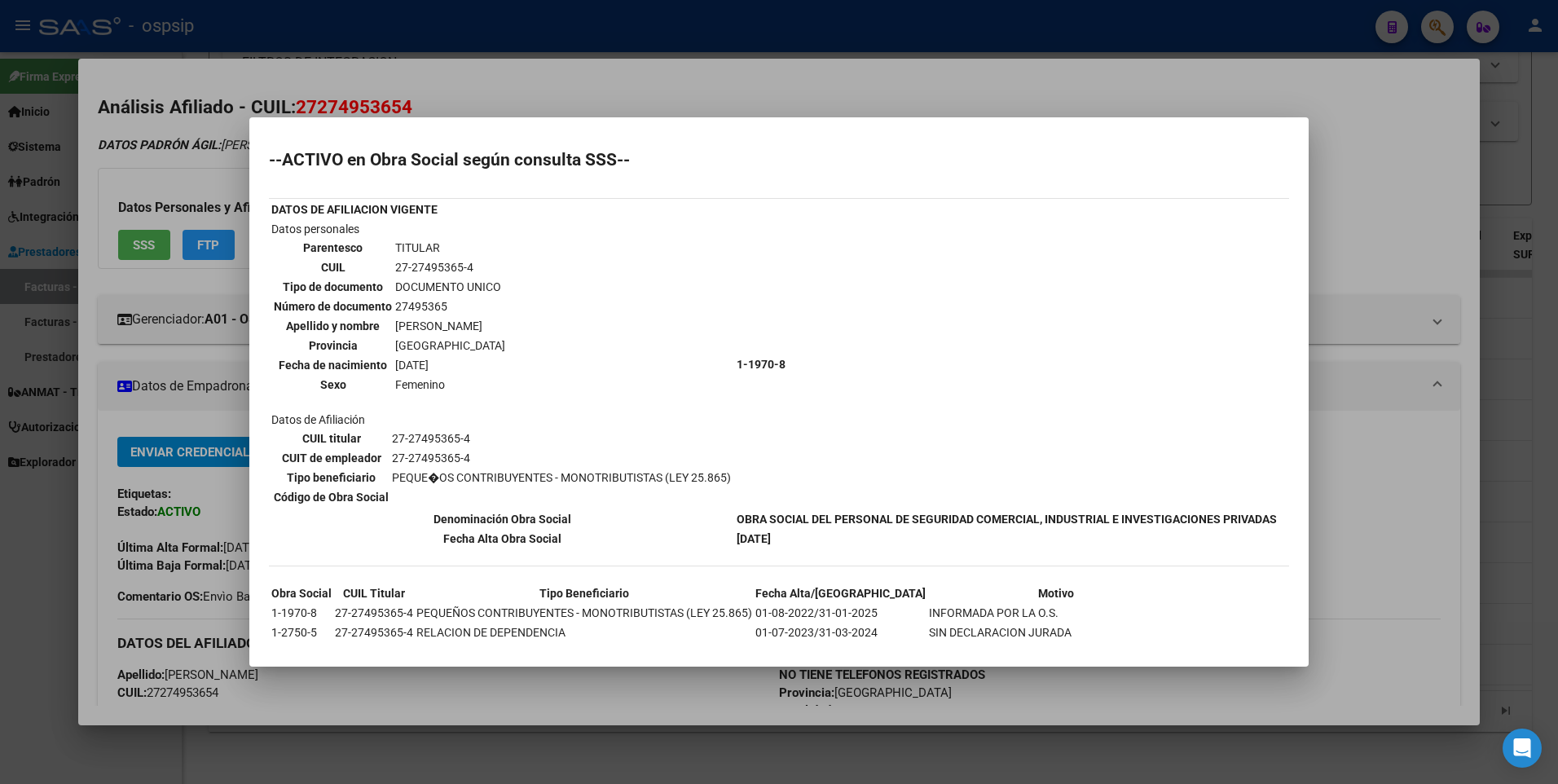
click at [1461, 179] on div at bounding box center [779, 392] width 1558 height 784
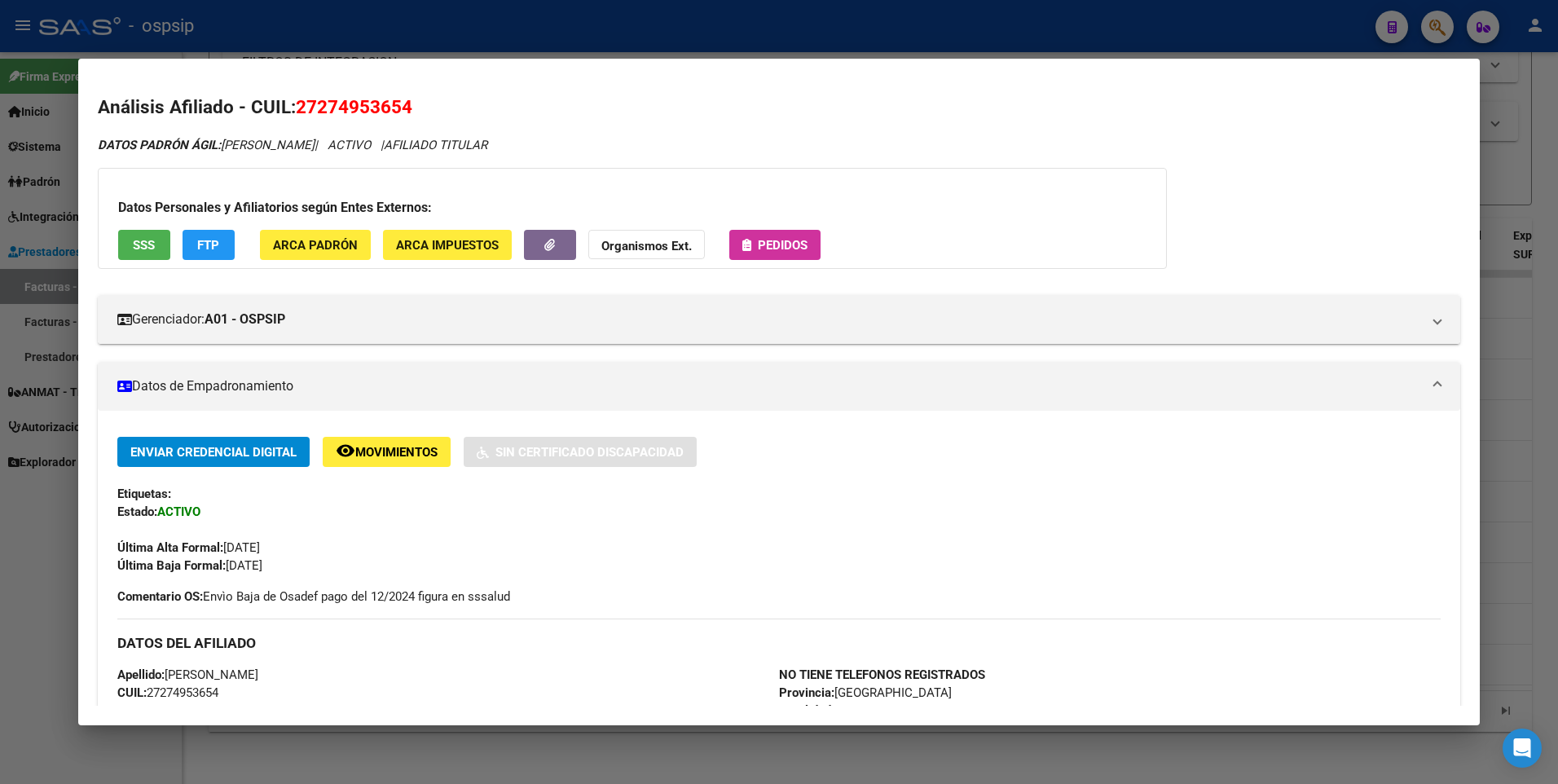
click at [1510, 145] on div at bounding box center [779, 392] width 1558 height 784
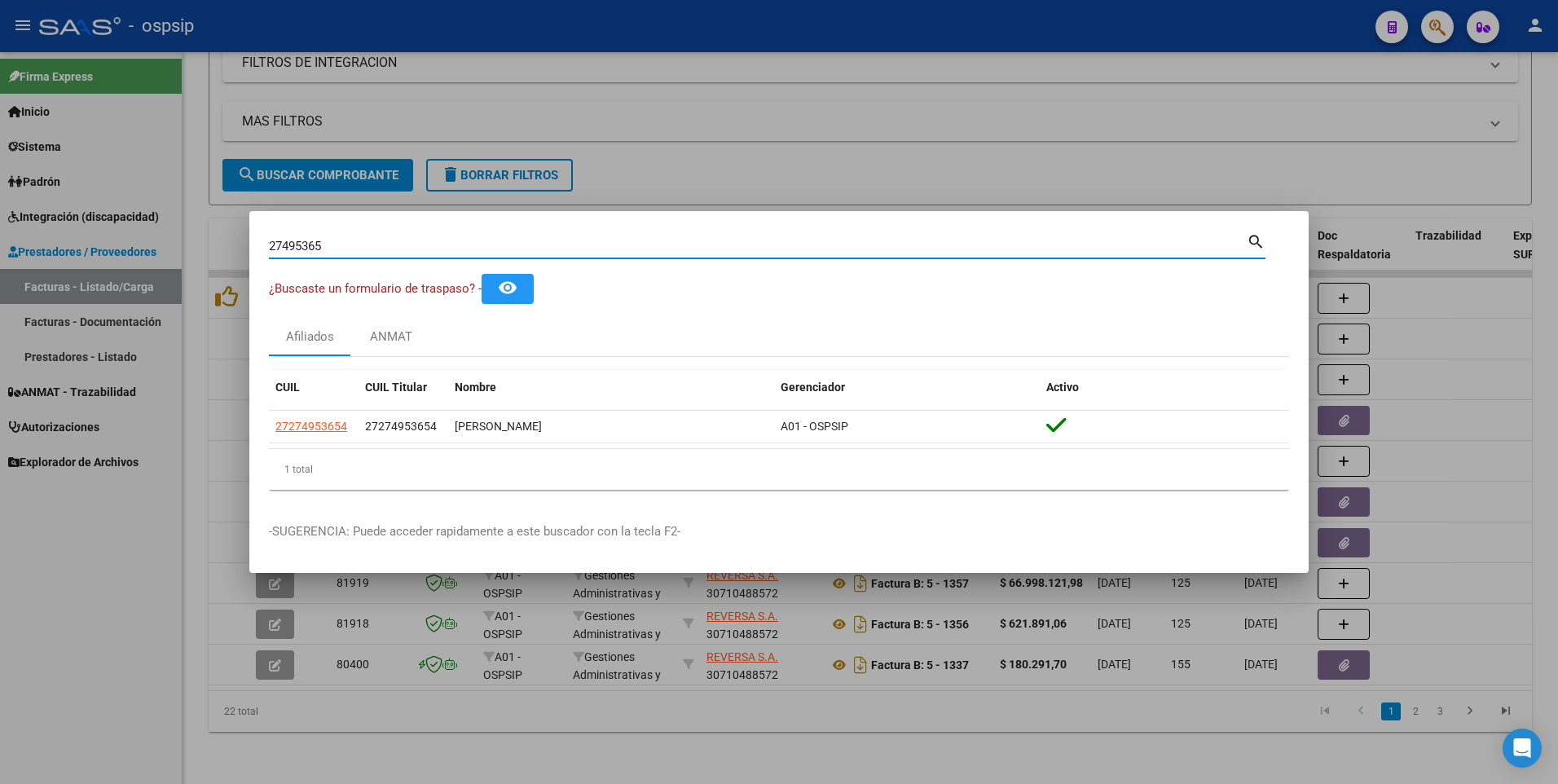
drag, startPoint x: 338, startPoint y: 245, endPoint x: 130, endPoint y: 271, distance: 209.6
click at [131, 271] on div "27495365 Buscar (apellido, dni, cuil, nro traspaso, cuit, obra social) search ¿…" at bounding box center [779, 392] width 1558 height 784
type input "17066579"
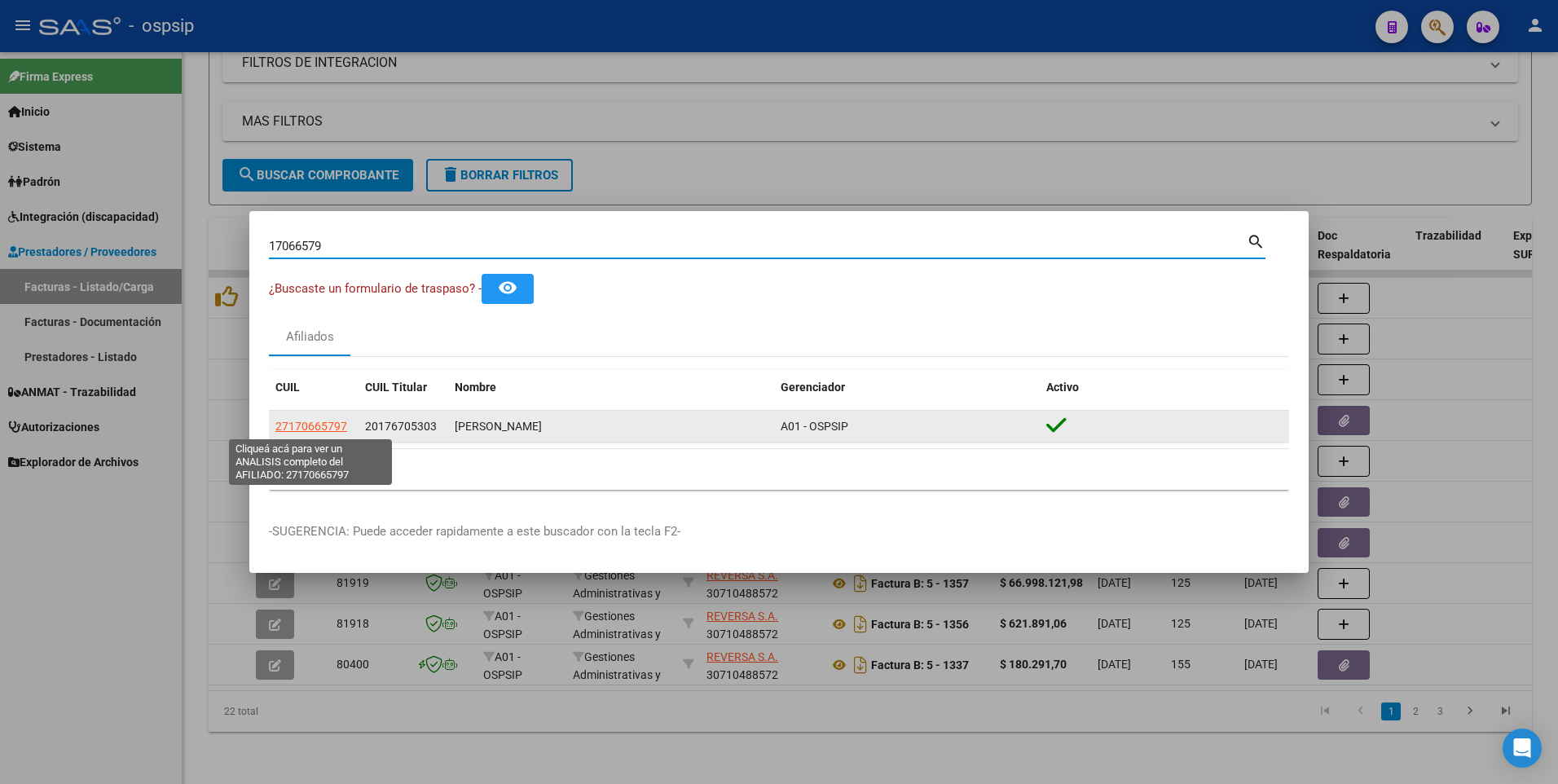
click at [323, 427] on span "27170665797" at bounding box center [312, 426] width 72 height 13
type textarea "27170665797"
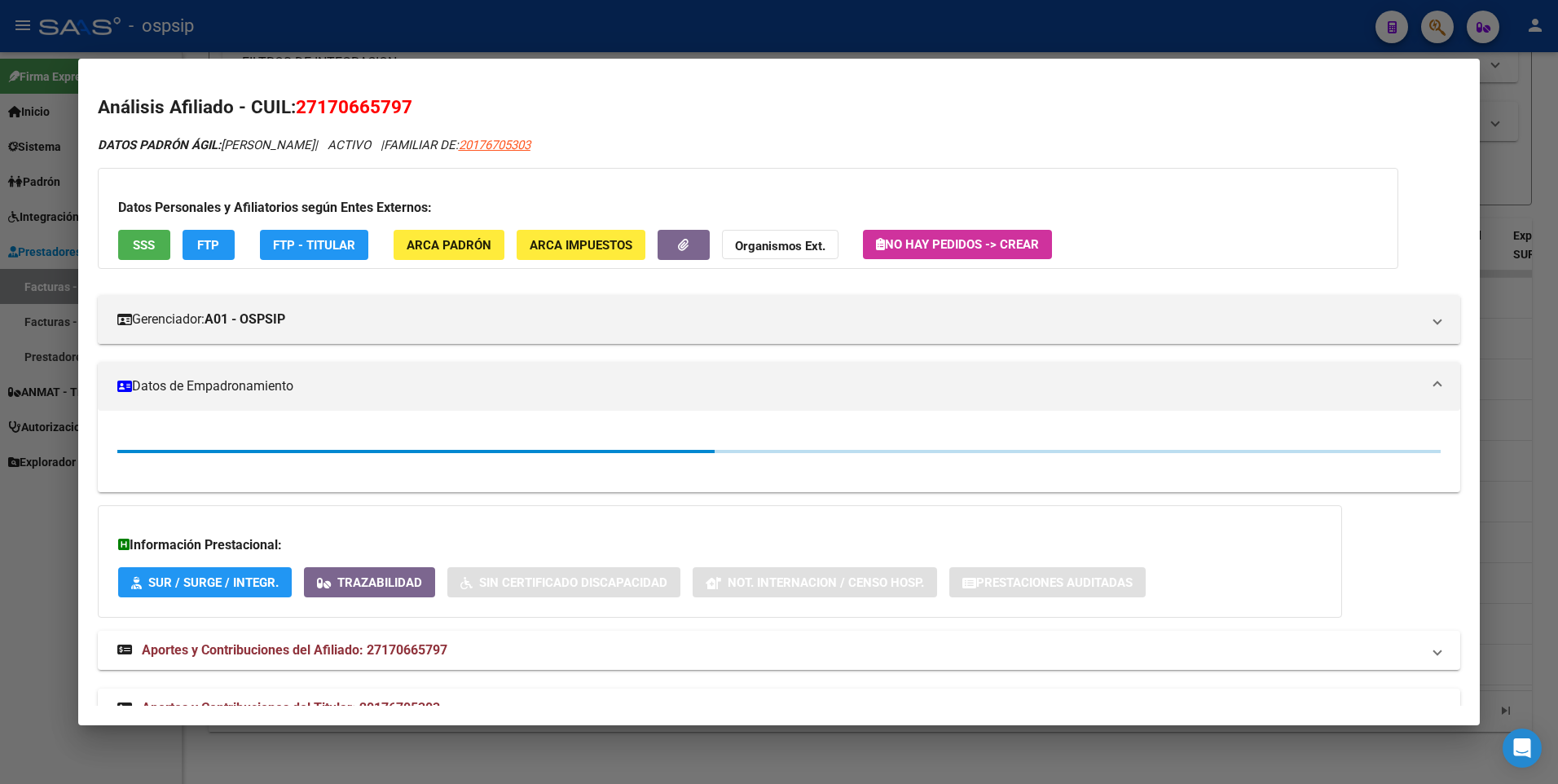
click at [145, 243] on span "SSS" at bounding box center [144, 246] width 22 height 15
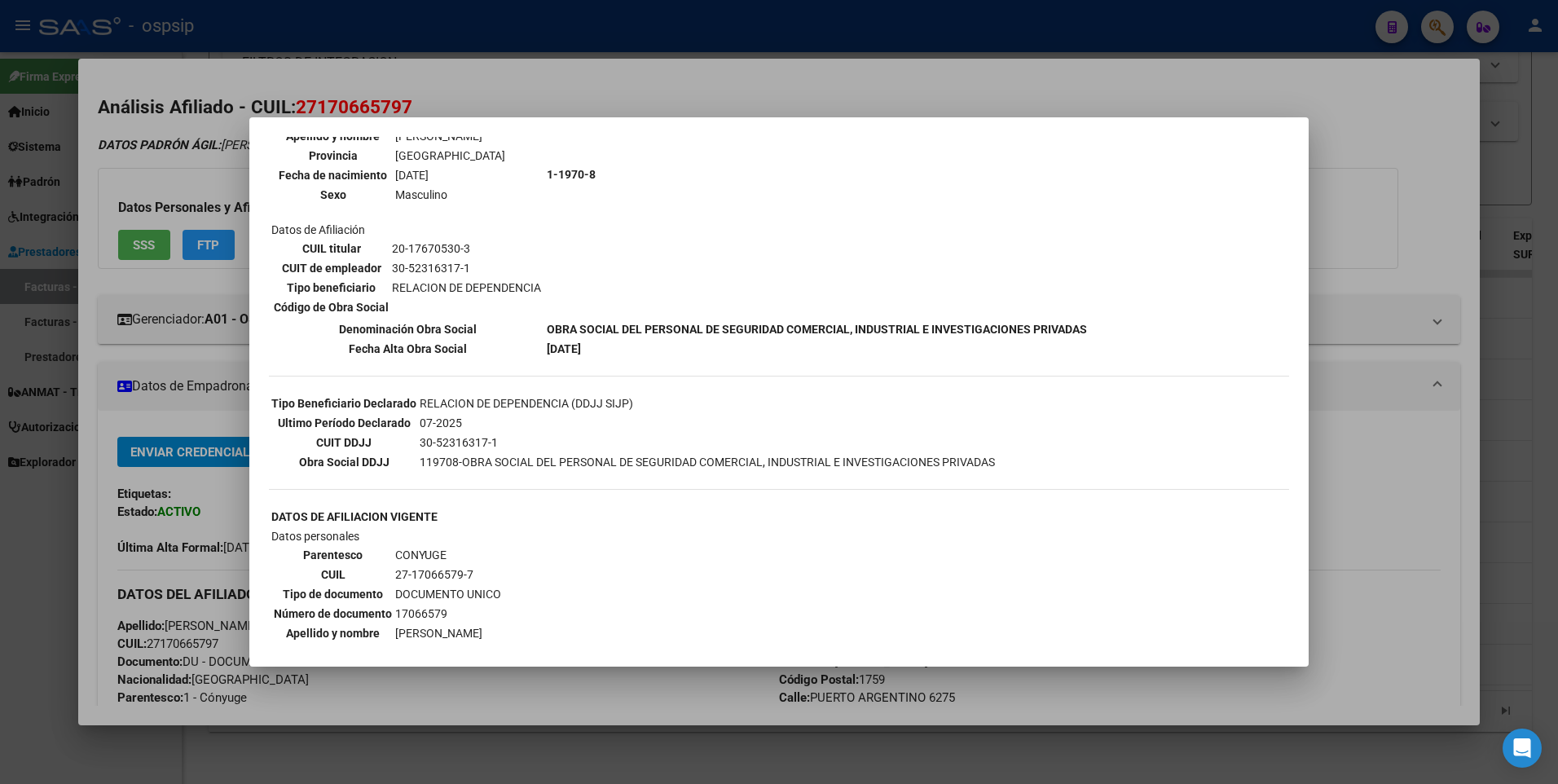
scroll to position [489, 0]
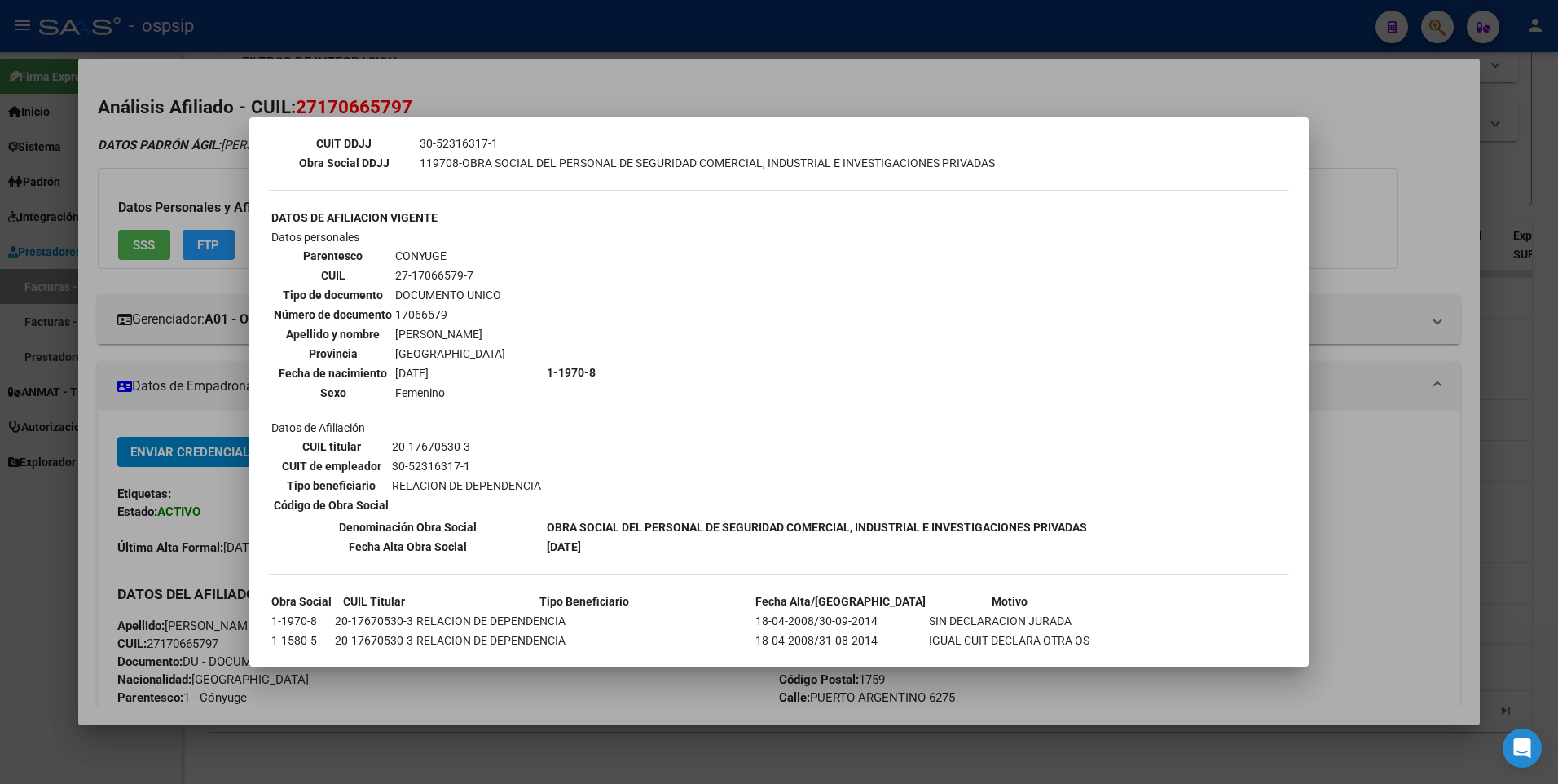
click at [1386, 120] on div at bounding box center [779, 392] width 1558 height 784
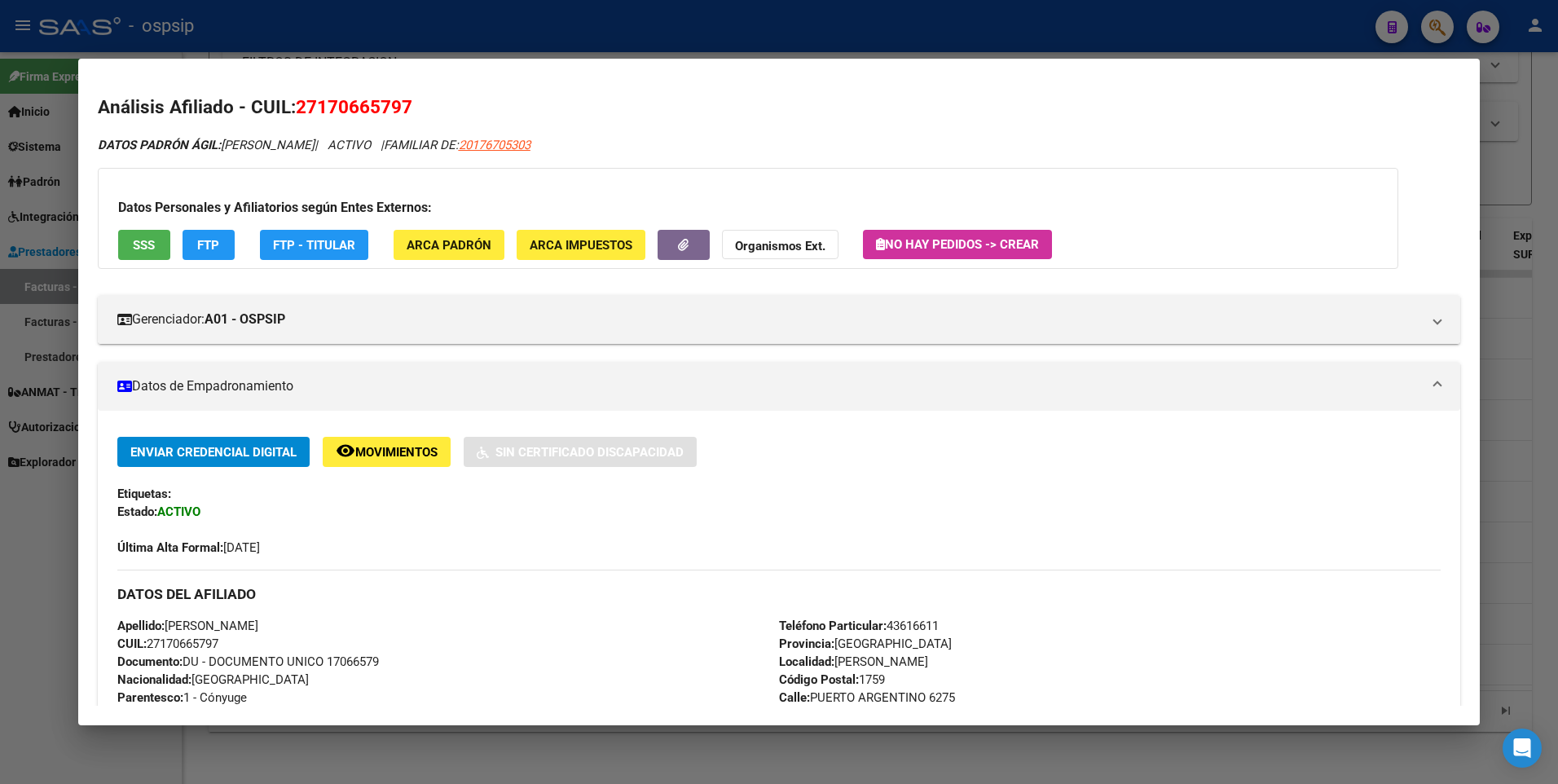
drag, startPoint x: 1506, startPoint y: 96, endPoint x: 1441, endPoint y: 84, distance: 66.1
click at [1508, 95] on div at bounding box center [779, 392] width 1558 height 784
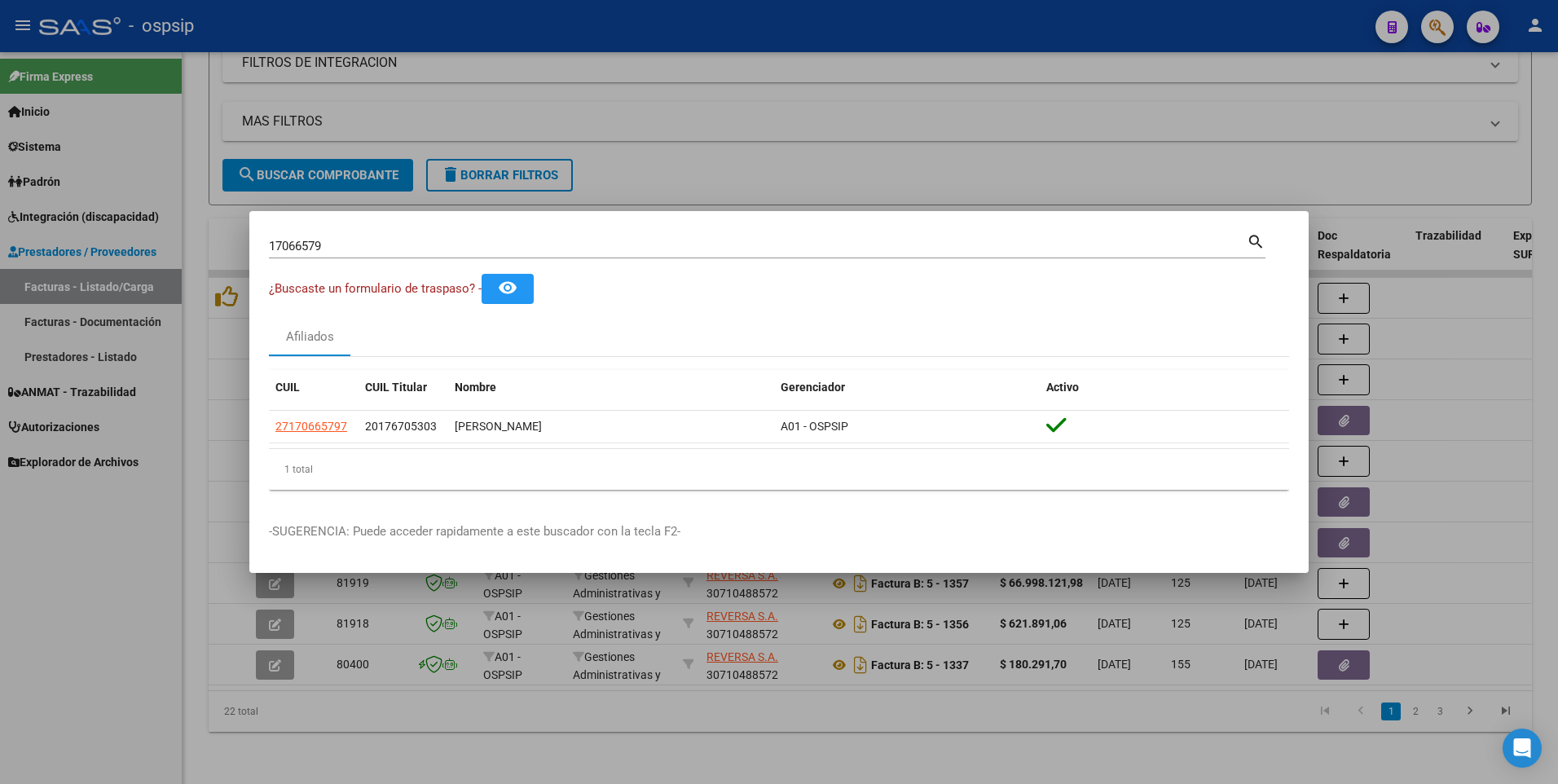
click at [1346, 155] on div at bounding box center [779, 392] width 1558 height 784
